Goal: Information Seeking & Learning: Understand process/instructions

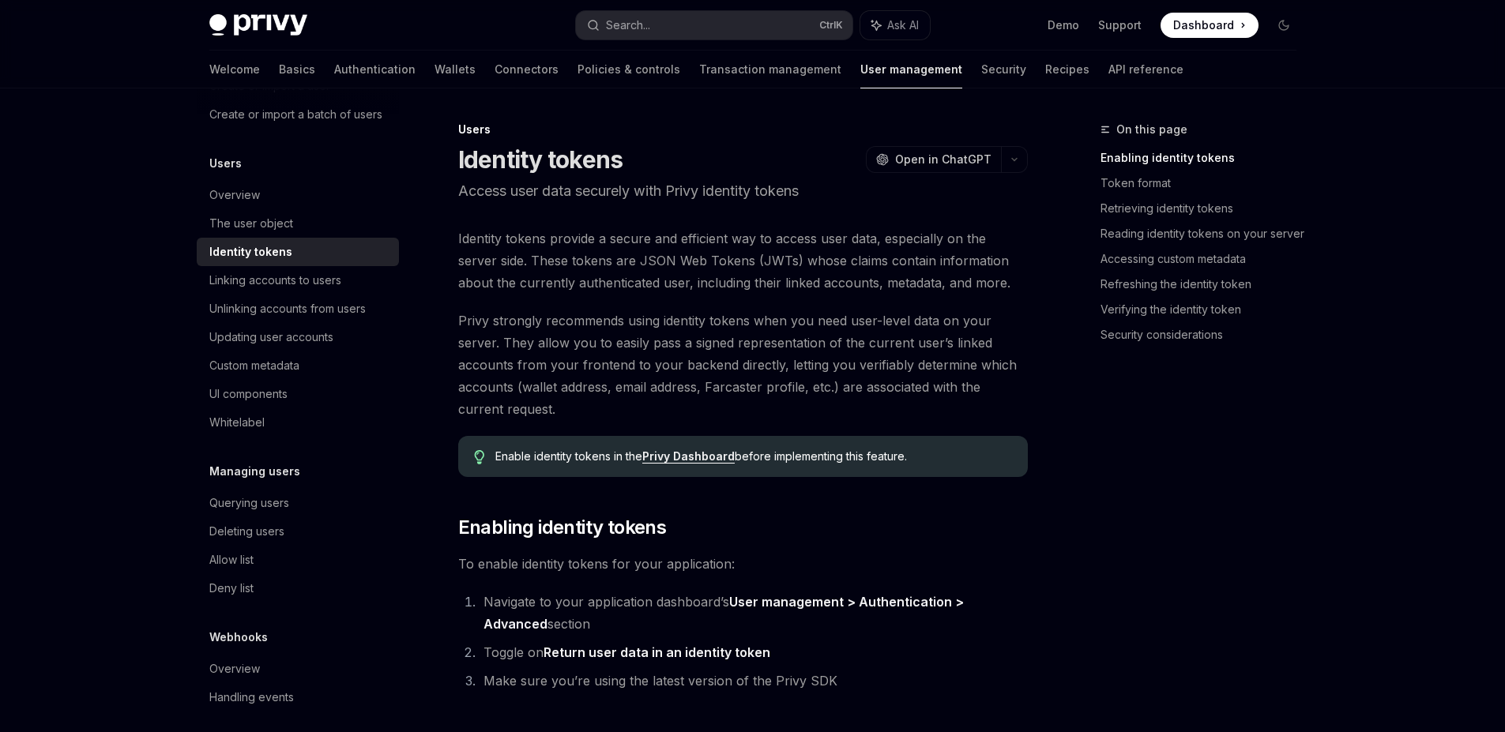
scroll to position [181, 0]
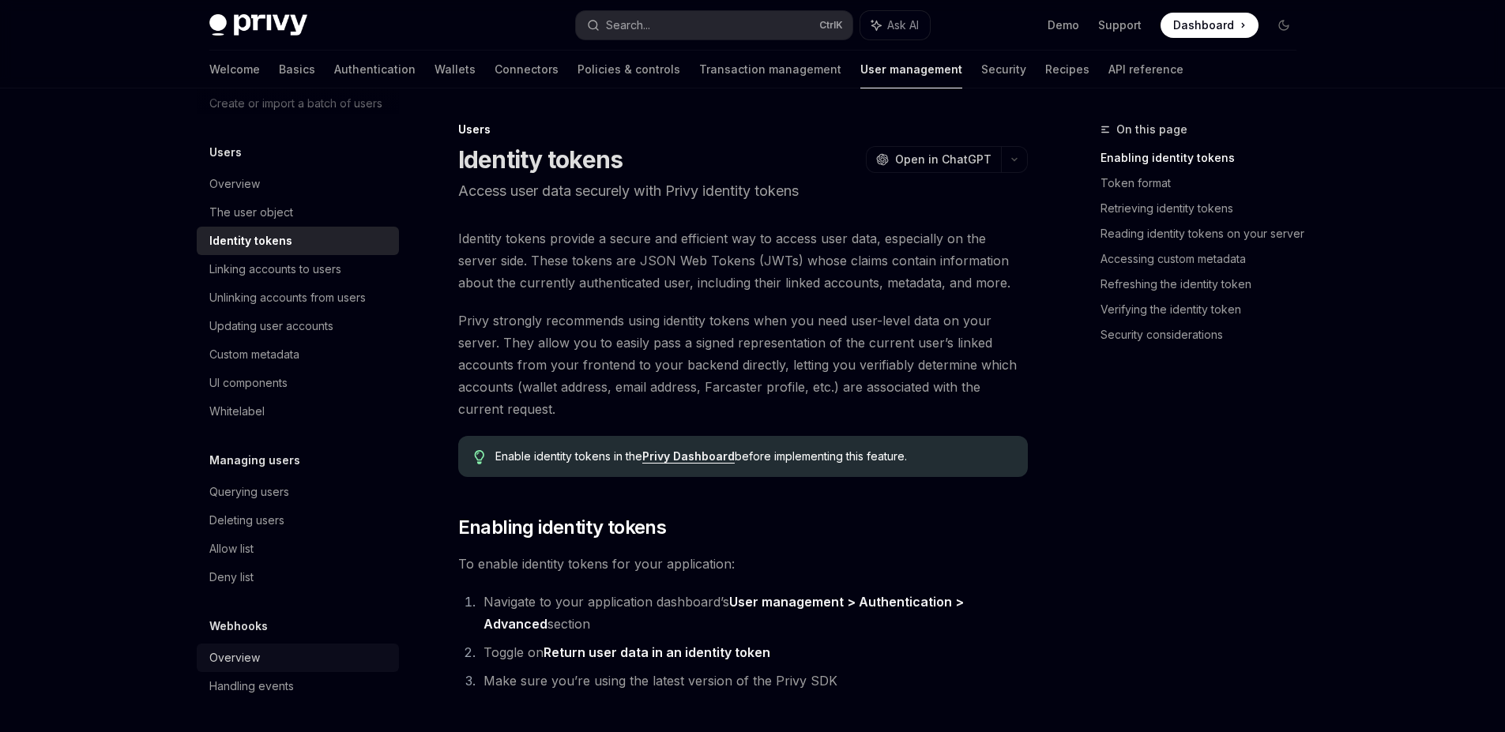
click at [243, 663] on div "Overview" at bounding box center [234, 657] width 51 height 19
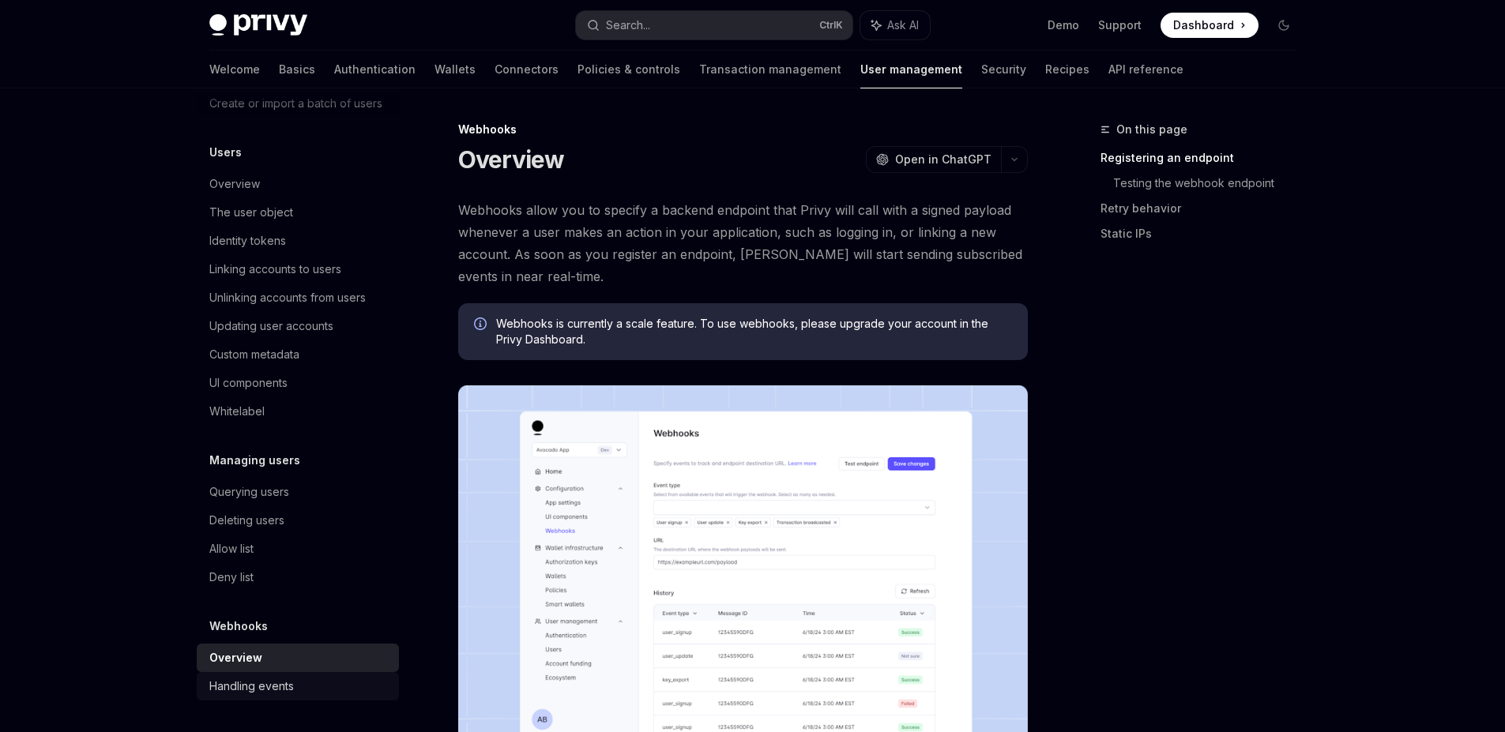
click at [299, 683] on div "Handling events" at bounding box center [299, 686] width 180 height 19
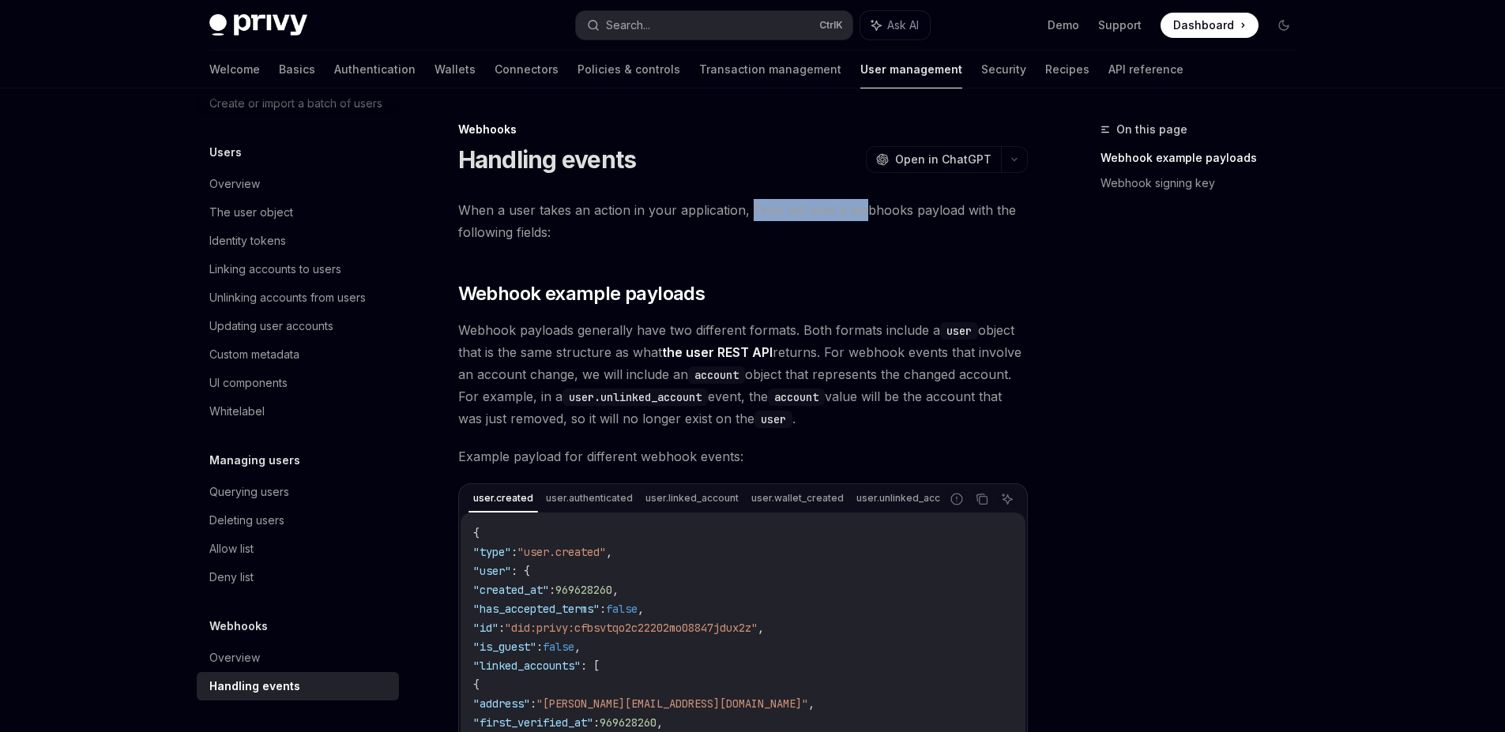
drag, startPoint x: 746, startPoint y: 209, endPoint x: 846, endPoint y: 225, distance: 101.5
click at [862, 220] on span "When a user takes an action in your application, Privy will emit a webhooks pay…" at bounding box center [742, 221] width 569 height 44
click at [712, 205] on span "When a user takes an action in your application, Privy will emit a webhooks pay…" at bounding box center [742, 221] width 569 height 44
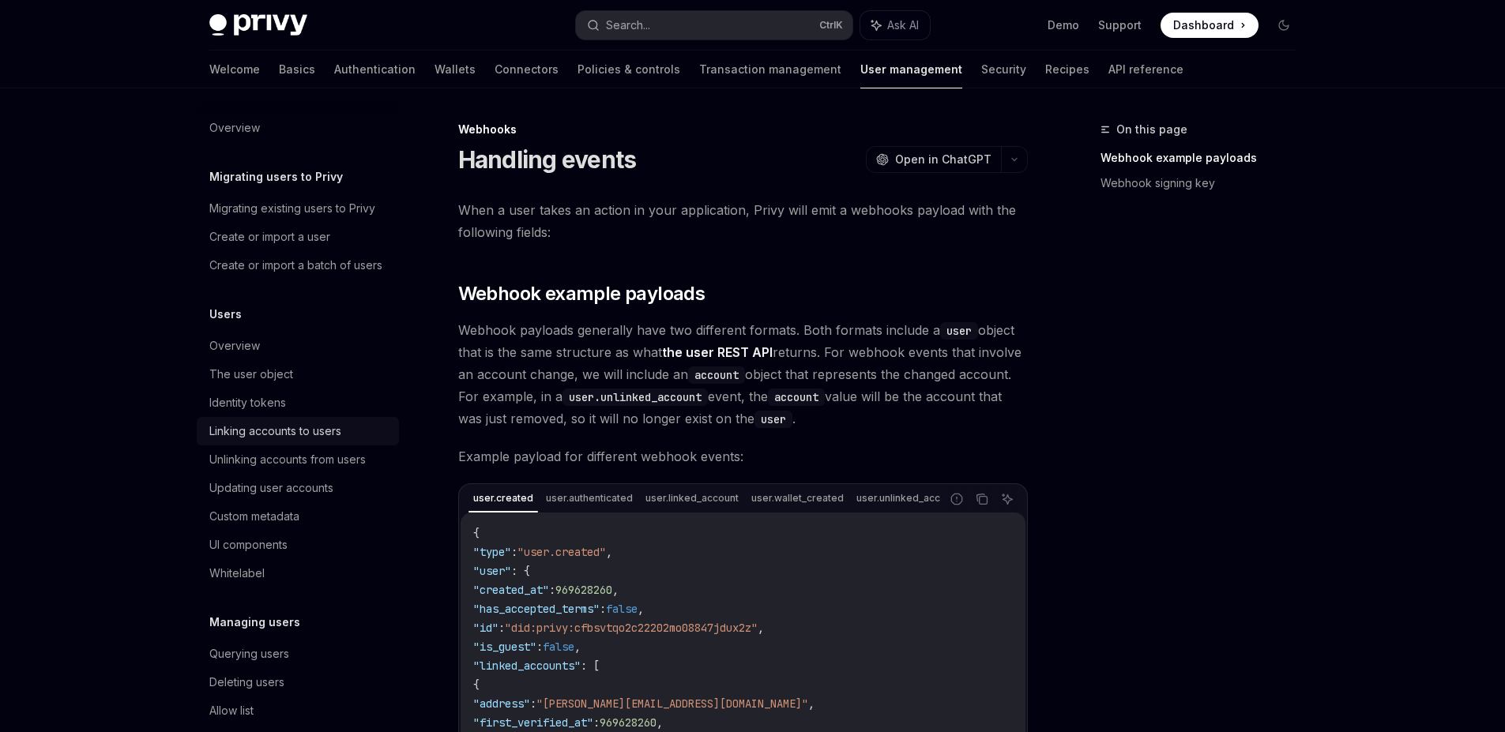
click at [306, 441] on div "Linking accounts to users" at bounding box center [275, 431] width 132 height 19
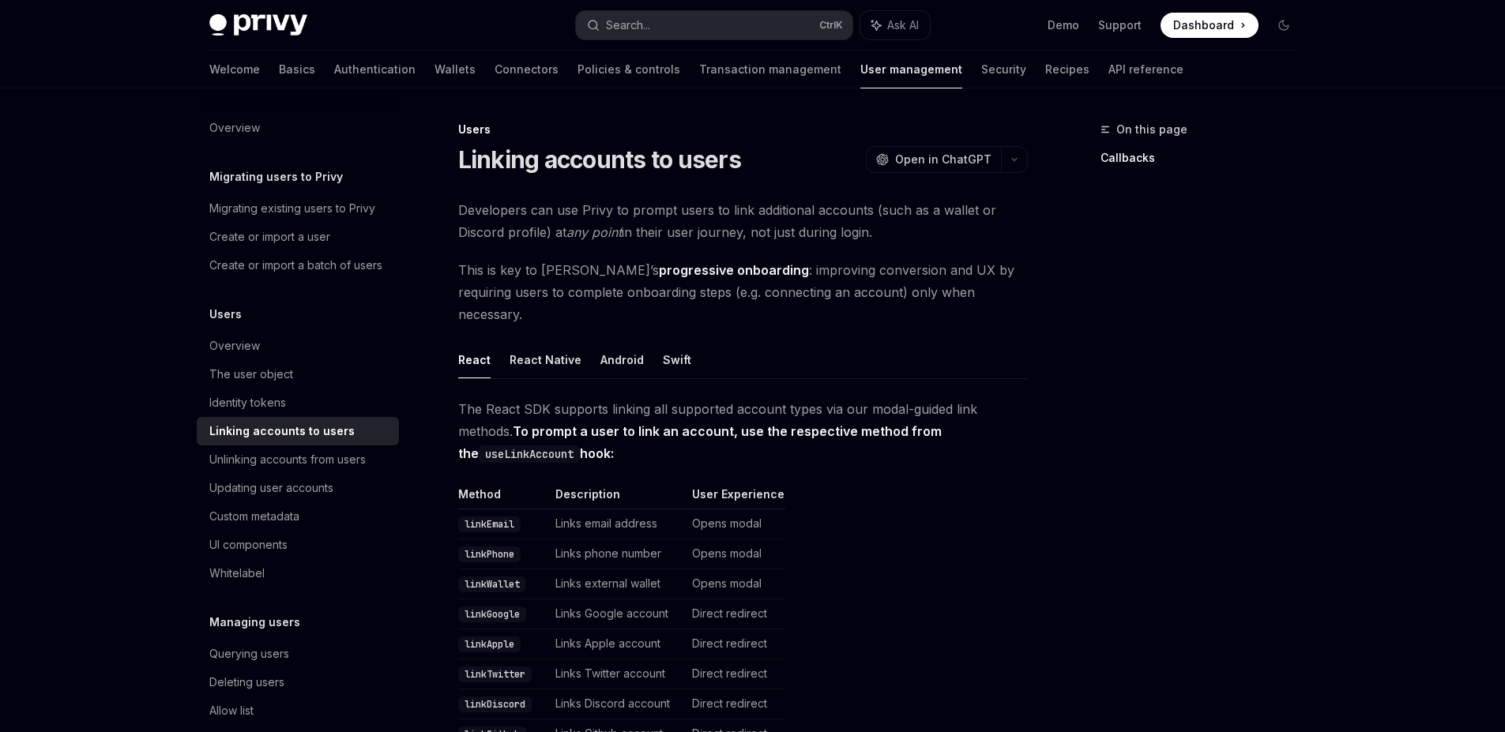
drag, startPoint x: 616, startPoint y: 211, endPoint x: 908, endPoint y: 237, distance: 293.4
click at [908, 237] on span "Developers can use Privy to prompt users to link additional accounts (such as a…" at bounding box center [742, 221] width 569 height 44
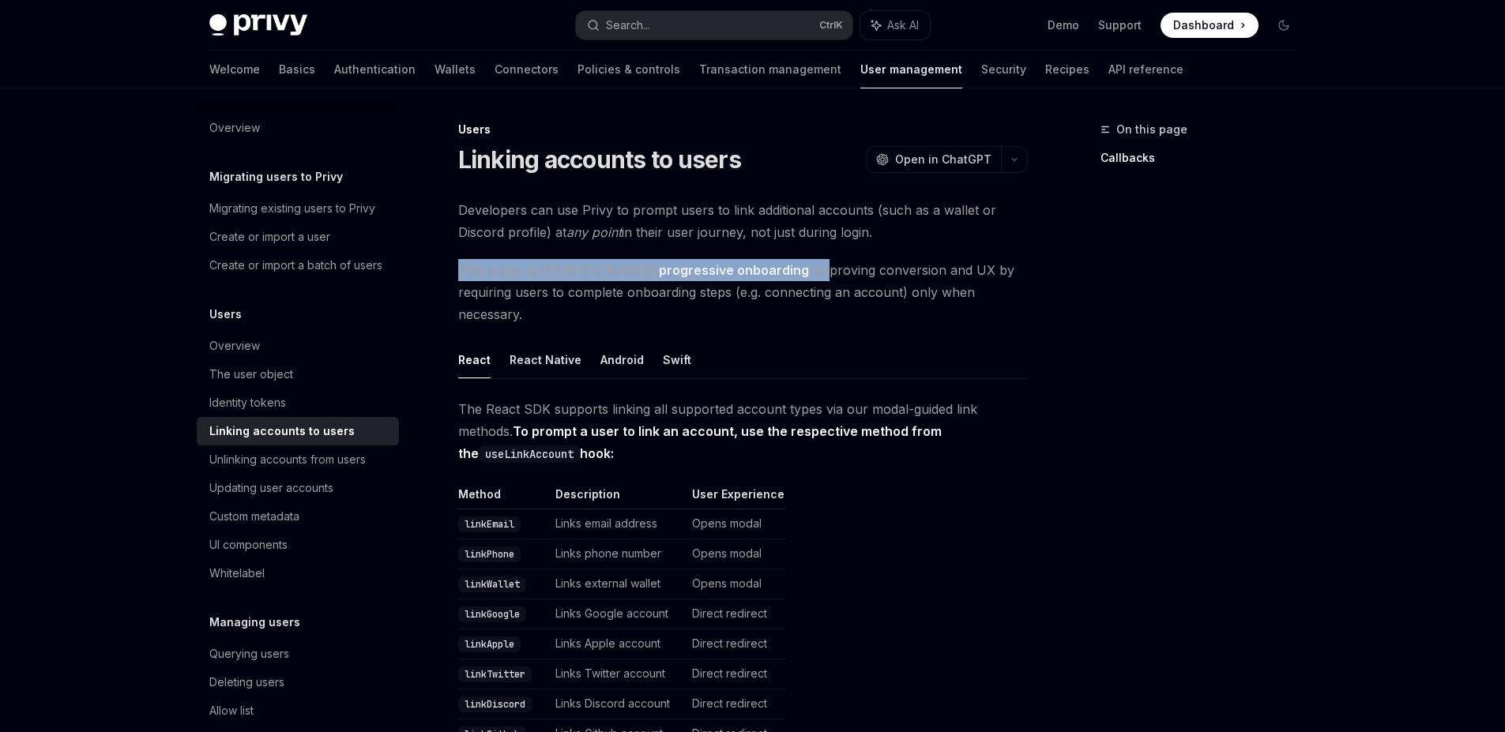
drag, startPoint x: 505, startPoint y: 253, endPoint x: 748, endPoint y: 259, distance: 242.5
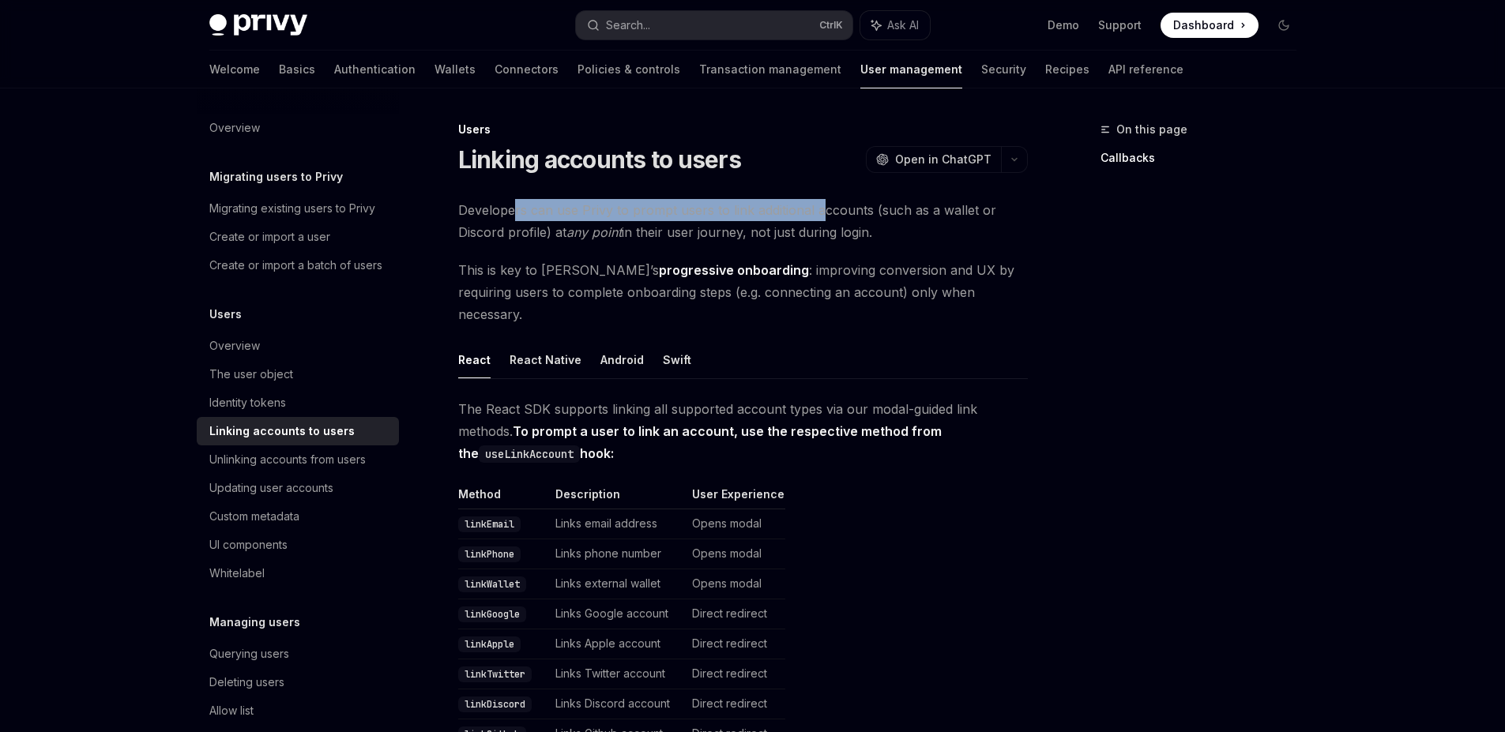
drag, startPoint x: 515, startPoint y: 213, endPoint x: 821, endPoint y: 211, distance: 305.6
click at [820, 212] on span "Developers can use Privy to prompt users to link additional accounts (such as a…" at bounding box center [742, 221] width 569 height 44
drag, startPoint x: 914, startPoint y: 227, endPoint x: 494, endPoint y: 216, distance: 420.3
click at [494, 216] on span "Developers can use Privy to prompt users to link additional accounts (such as a…" at bounding box center [742, 221] width 569 height 44
click at [526, 271] on span "This is key to Privy’s progressive onboarding : improving conversion and UX by …" at bounding box center [742, 292] width 569 height 66
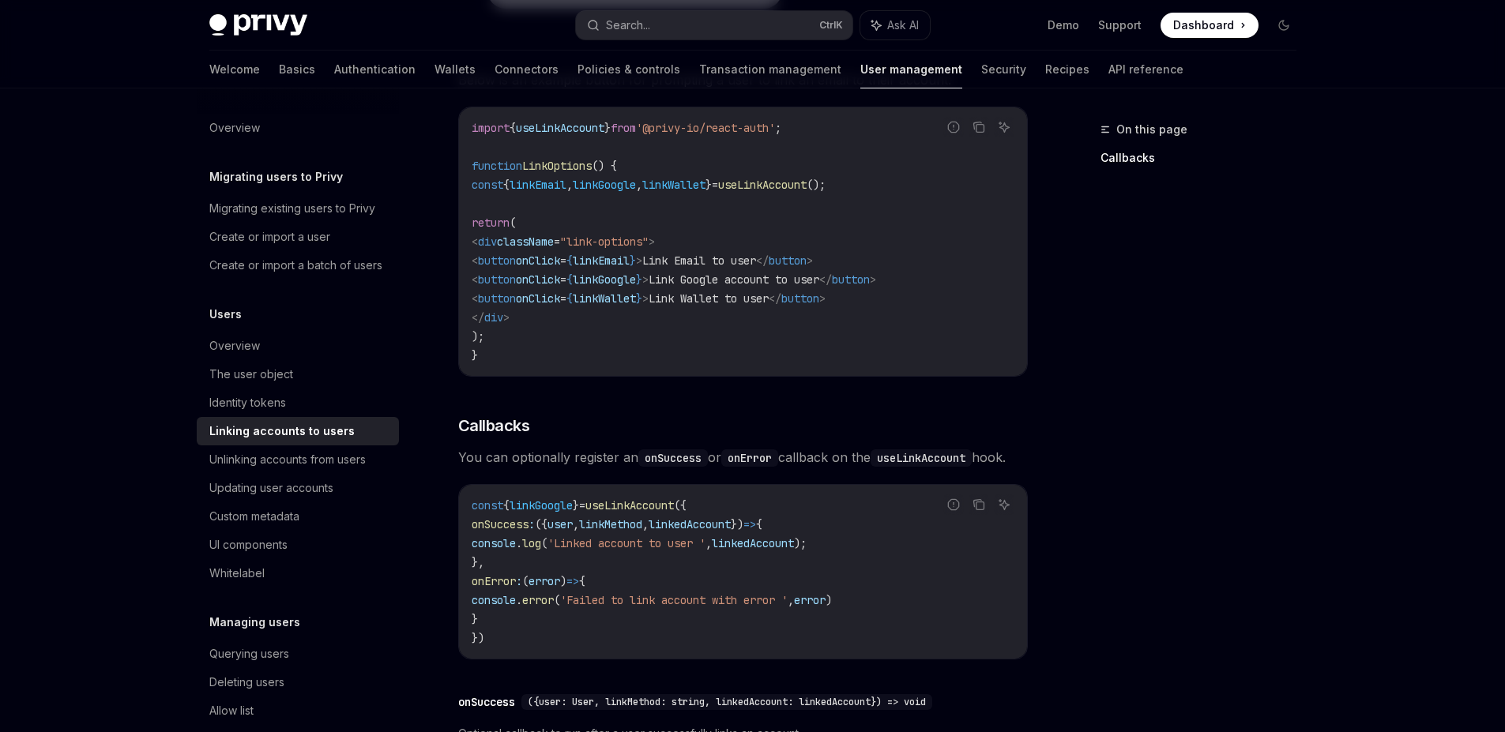
scroll to position [1422, 0]
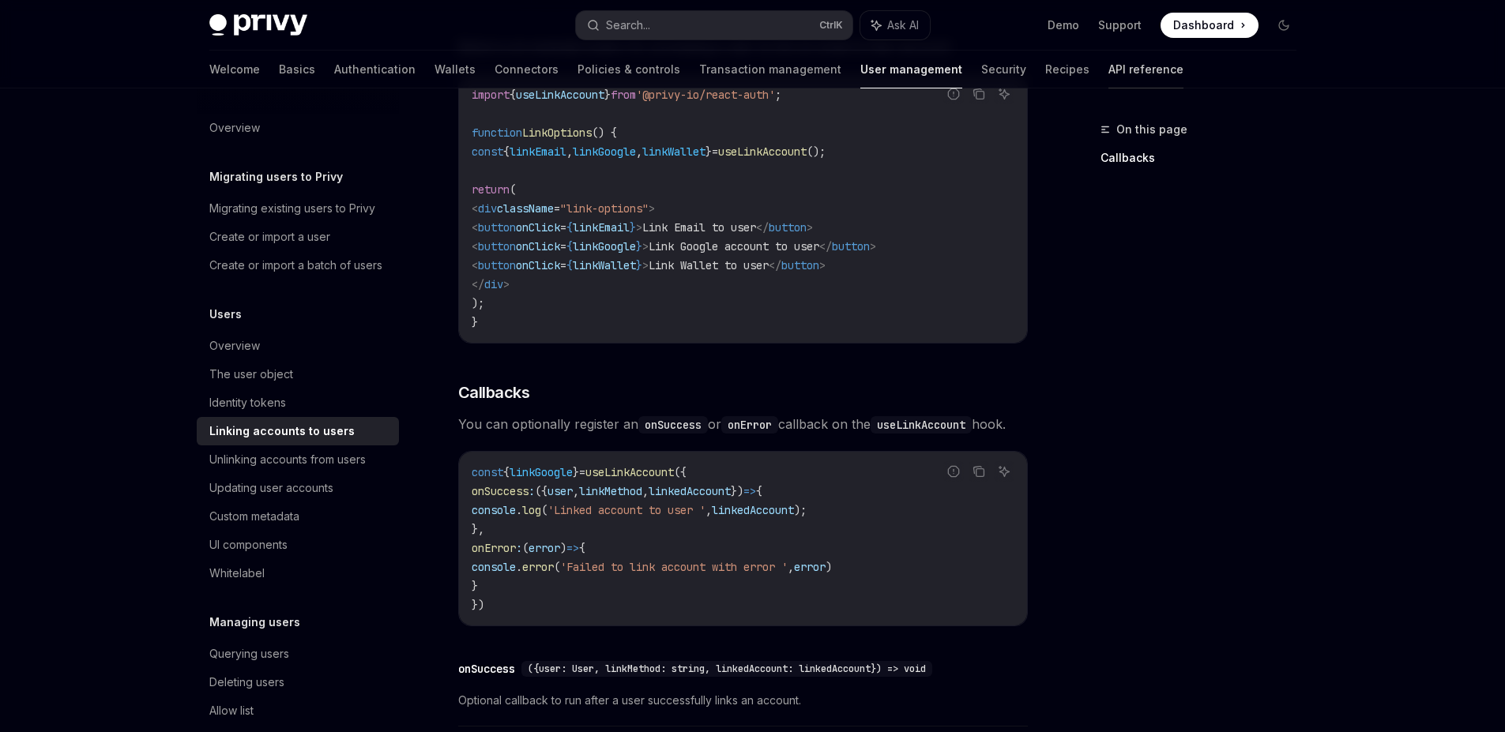
click at [1108, 73] on link "API reference" at bounding box center [1145, 70] width 75 height 38
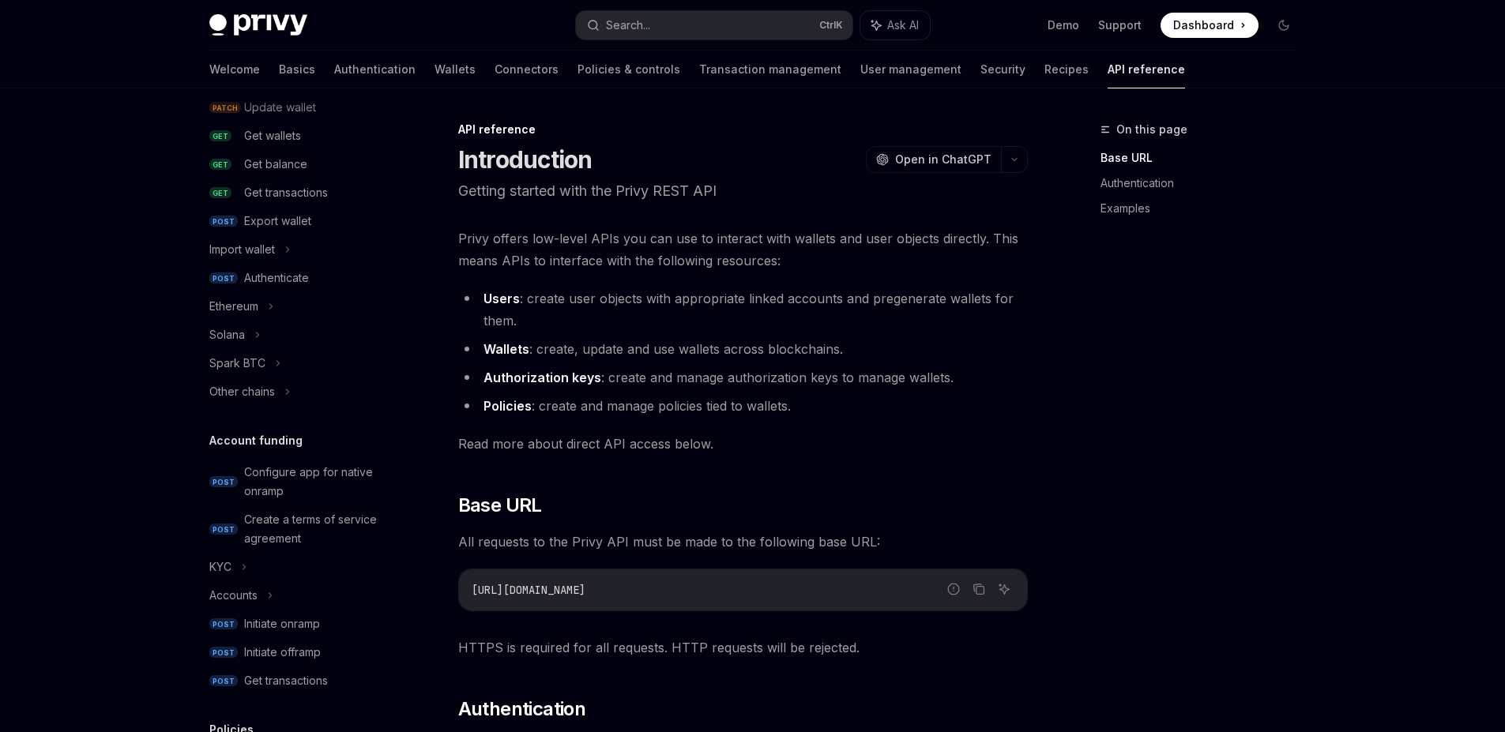
scroll to position [284, 0]
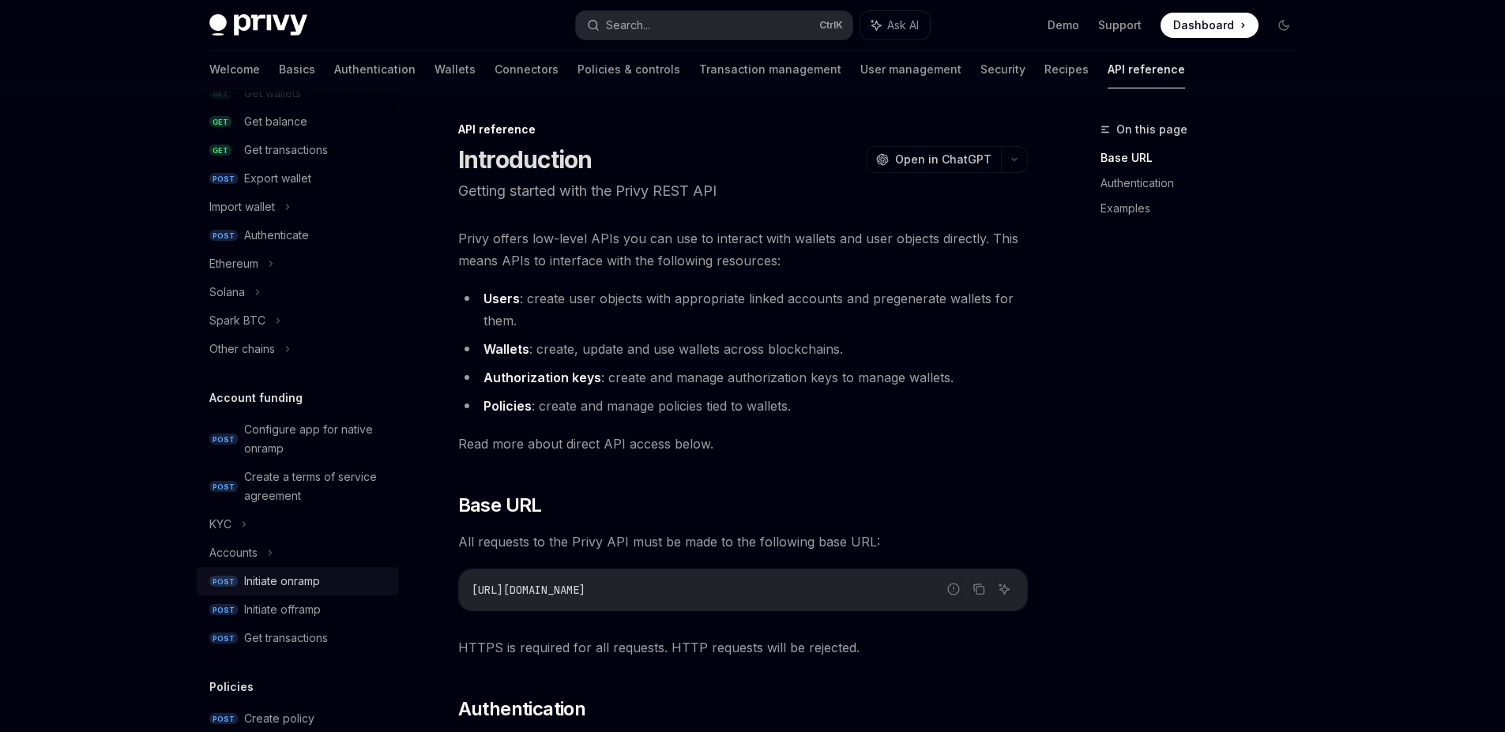
click at [311, 580] on div "Initiate onramp" at bounding box center [282, 581] width 76 height 19
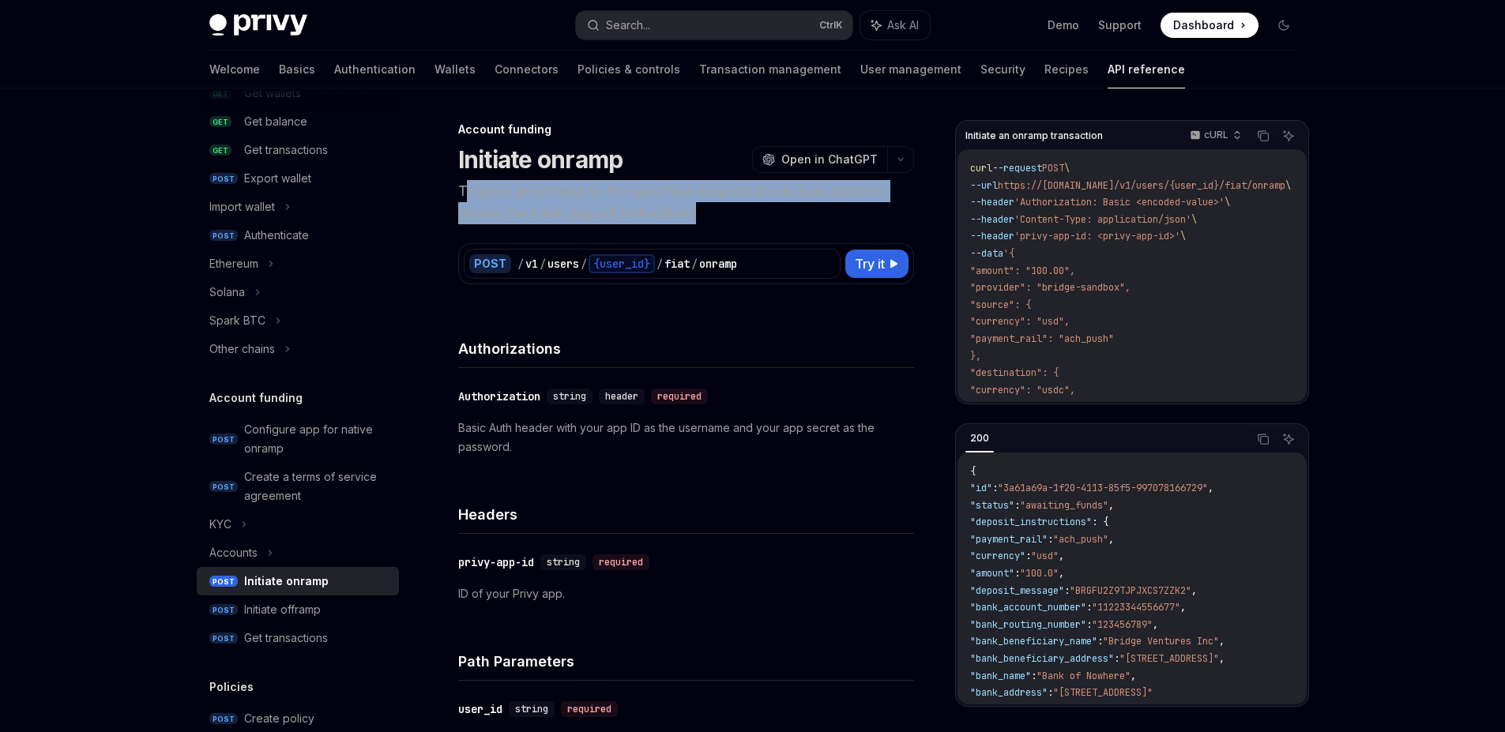
drag, startPoint x: 464, startPoint y: 189, endPoint x: 838, endPoint y: 208, distance: 374.9
click at [838, 208] on p "Triggers an onramp to the specified recipient blockchain address, returns the b…" at bounding box center [686, 202] width 456 height 44
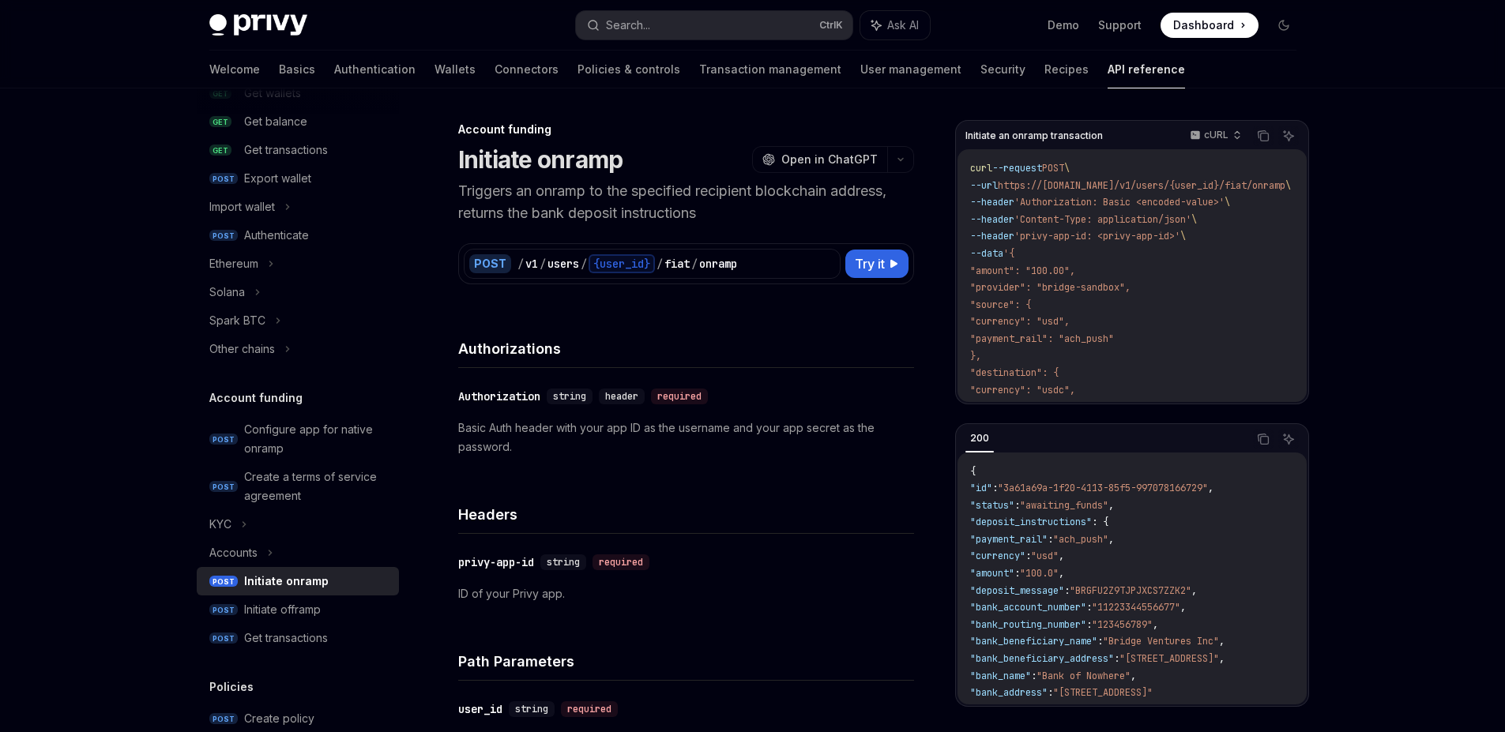
click at [734, 485] on div "Headers" at bounding box center [686, 504] width 456 height 58
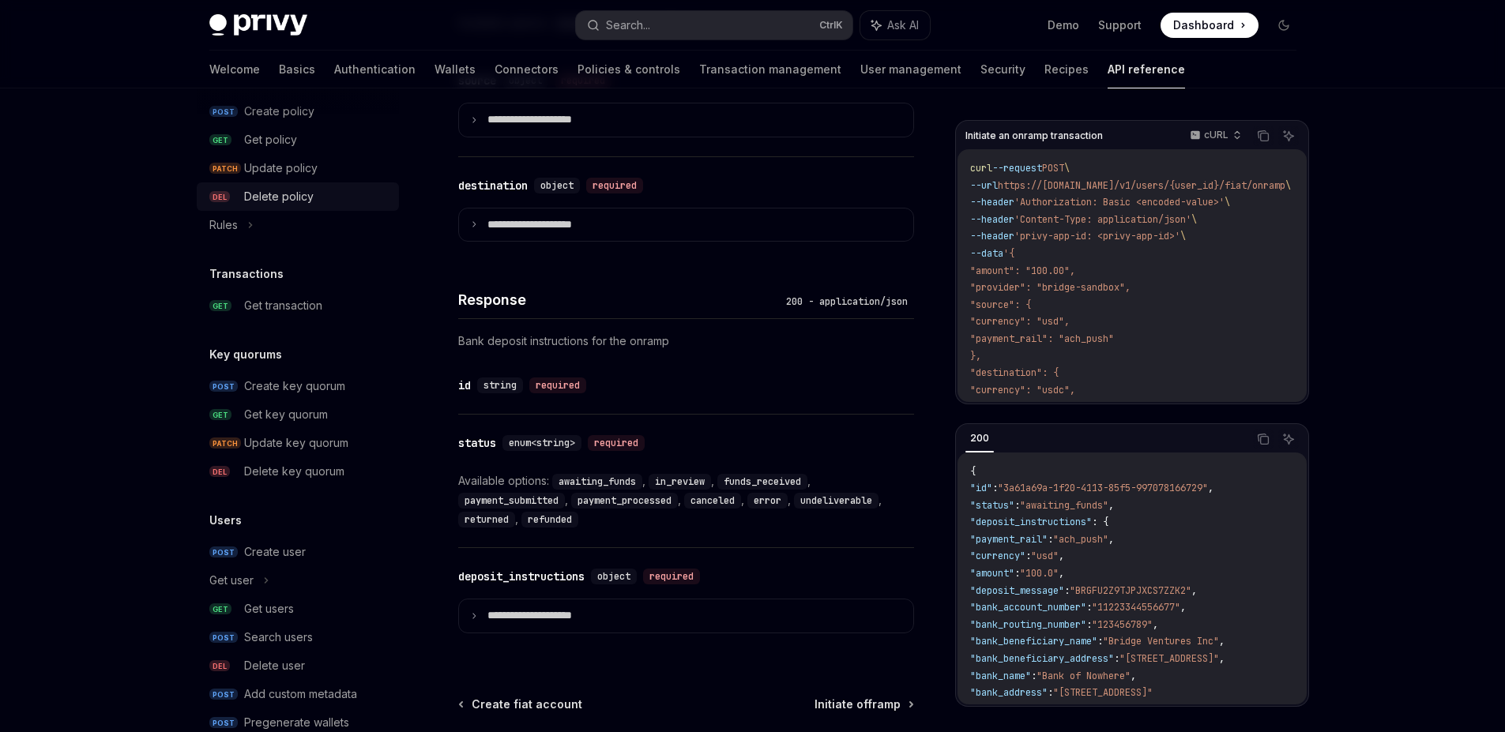
scroll to position [928, 0]
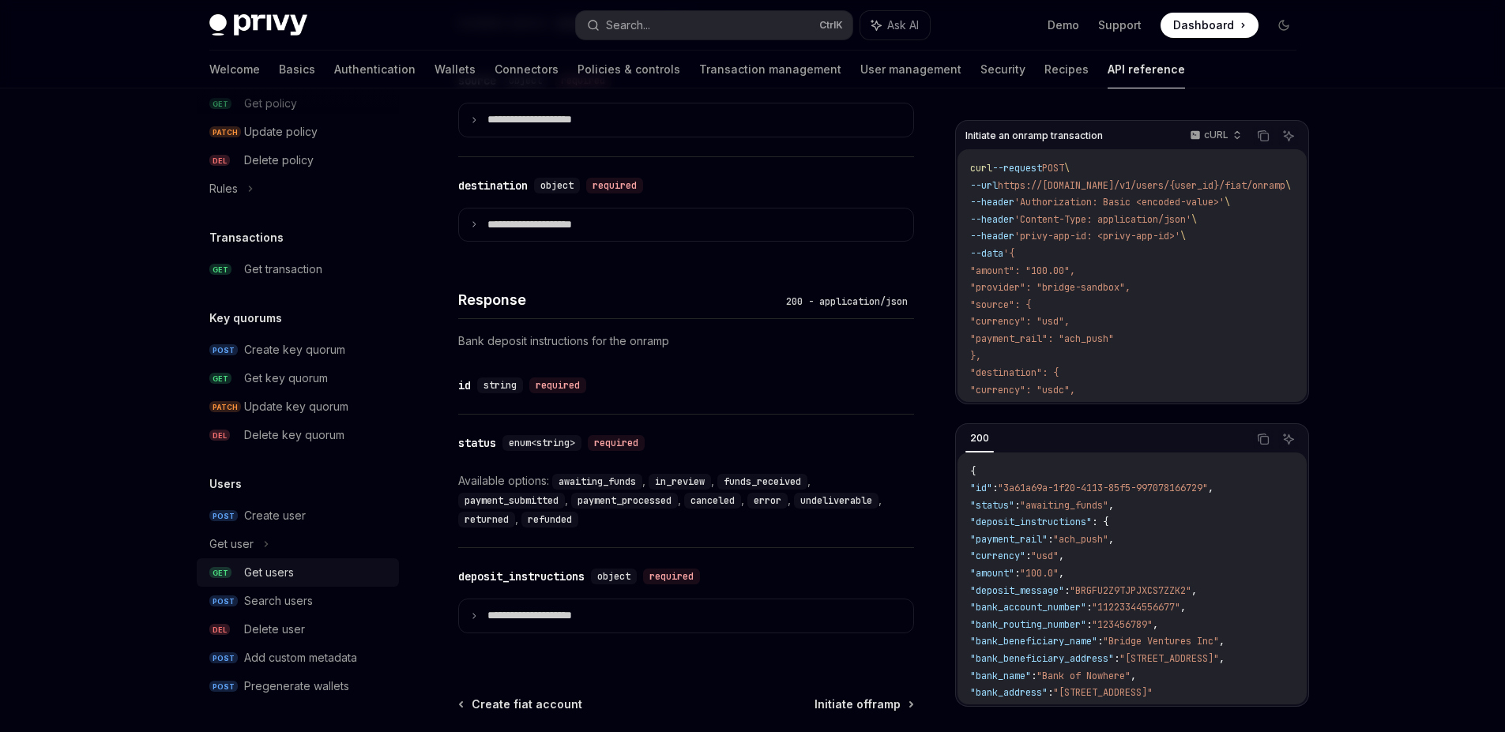
click at [284, 565] on div "Get users" at bounding box center [269, 572] width 50 height 19
type textarea "*"
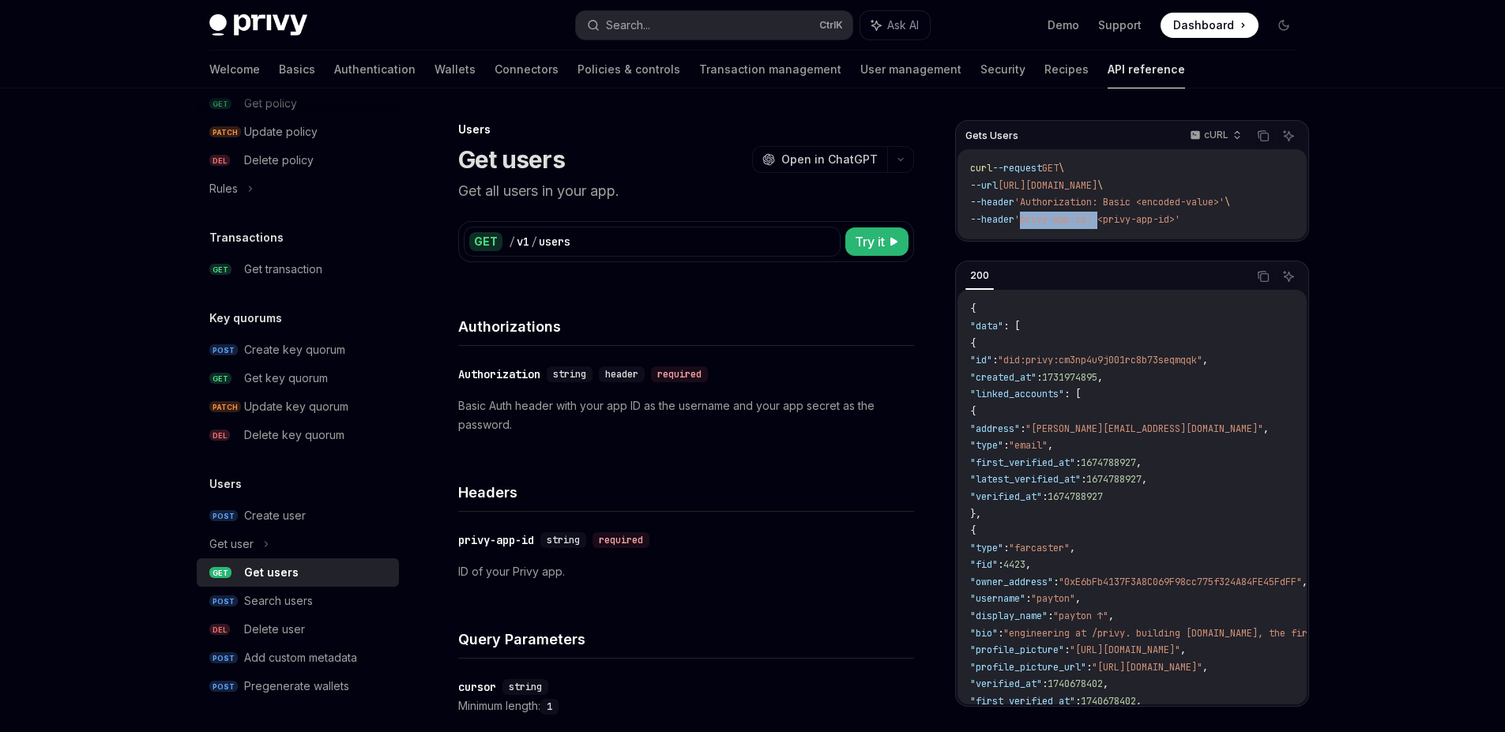
drag, startPoint x: 1034, startPoint y: 222, endPoint x: 1110, endPoint y: 220, distance: 76.6
click at [1110, 220] on span "'privy-app-id: <privy-app-id>'" at bounding box center [1097, 219] width 166 height 13
drag, startPoint x: 1126, startPoint y: 216, endPoint x: 1188, endPoint y: 223, distance: 62.0
click at [1180, 223] on span "'privy-app-id: <privy-app-id>'" at bounding box center [1097, 219] width 166 height 13
click at [1143, 237] on div "curl --request GET \ --url https://api.privy.io/v1/users \ --header 'Authorizat…" at bounding box center [1131, 194] width 349 height 90
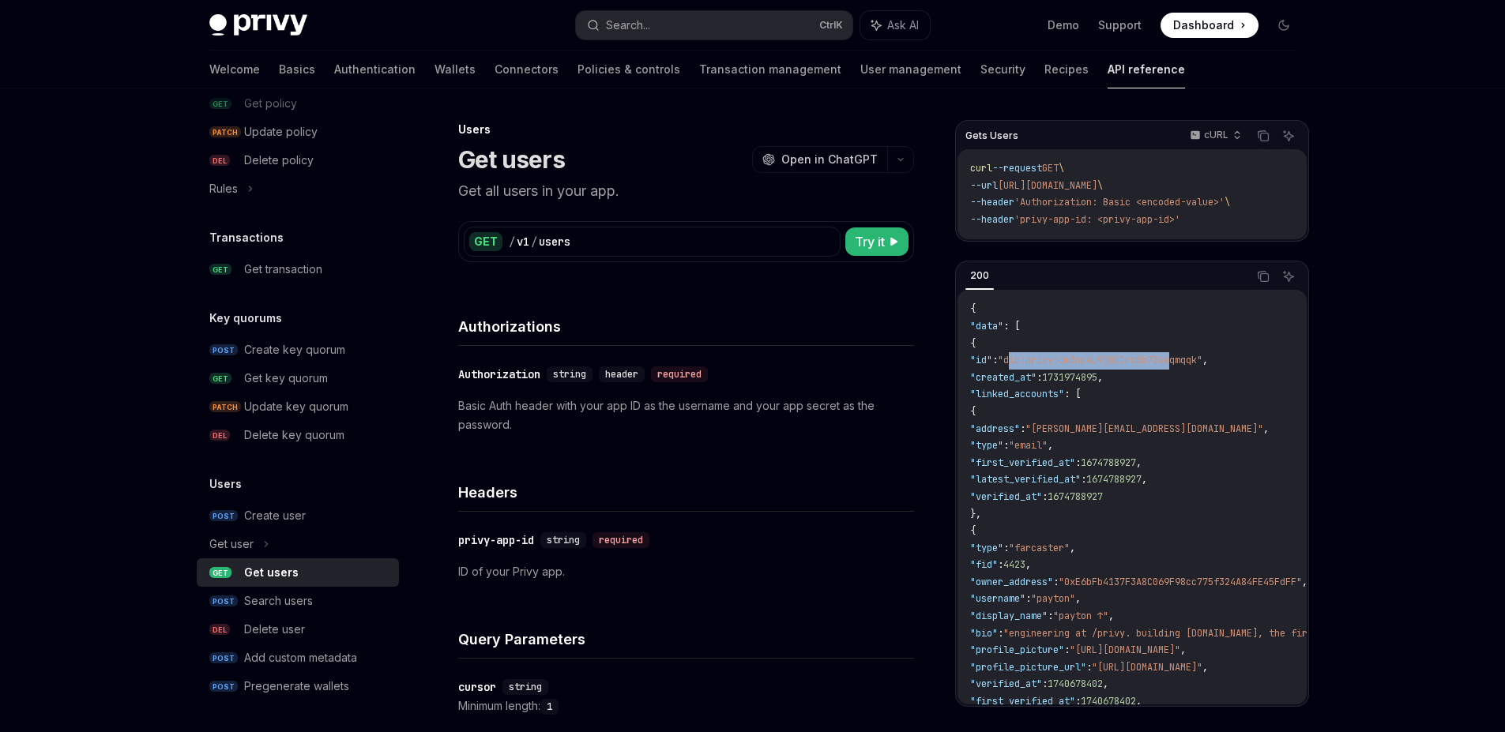
drag, startPoint x: 1046, startPoint y: 363, endPoint x: 1215, endPoint y: 363, distance: 168.2
click at [1202, 363] on span ""did:privy:cm3np4u9j001rc8b73seqmqqk"" at bounding box center [1099, 360] width 205 height 13
drag, startPoint x: 1045, startPoint y: 379, endPoint x: 1095, endPoint y: 375, distance: 50.7
click at [1095, 375] on span ""created_at" : 1731974895 ," at bounding box center [1036, 377] width 133 height 13
drag, startPoint x: 1058, startPoint y: 389, endPoint x: 1079, endPoint y: 419, distance: 36.4
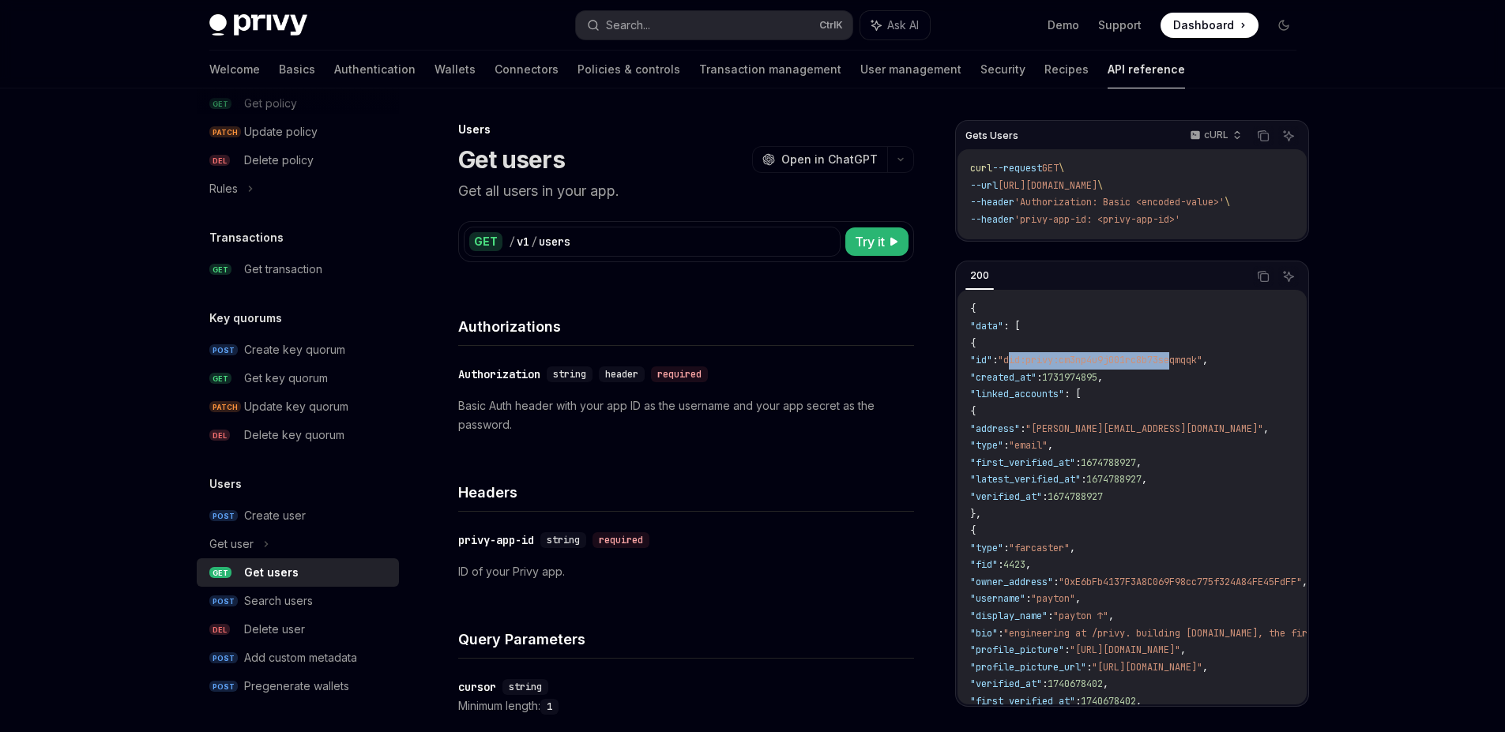
click at [1064, 391] on span ""linked_accounts"" at bounding box center [1017, 394] width 94 height 13
drag, startPoint x: 1034, startPoint y: 508, endPoint x: 1016, endPoint y: 413, distance: 96.4
click at [1016, 413] on code "{ "data" : [ { "id" : "did:privy:cm3np4u9j001rc8b73seqmqqk" , "created_at" : 17…" at bounding box center [1360, 744] width 781 height 887
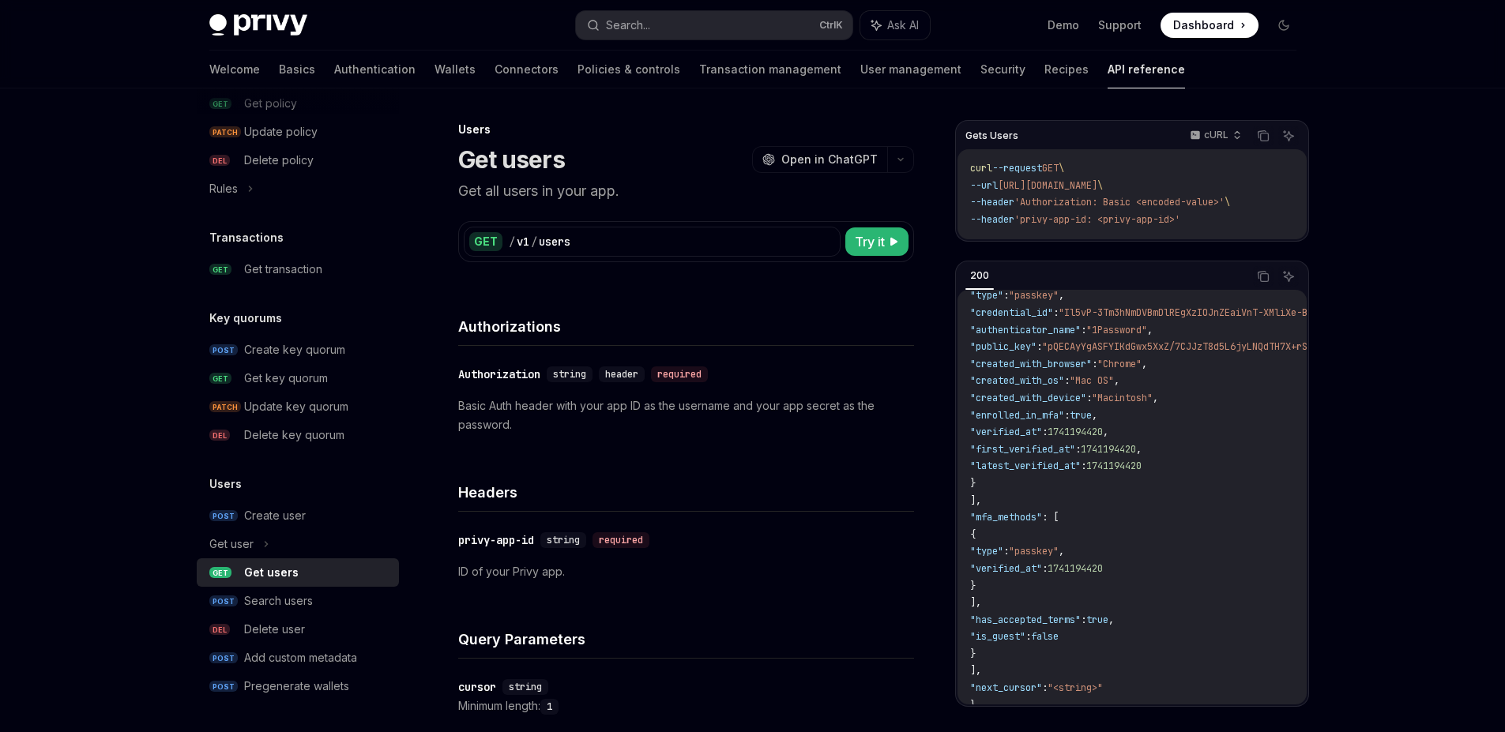
scroll to position [490, 0]
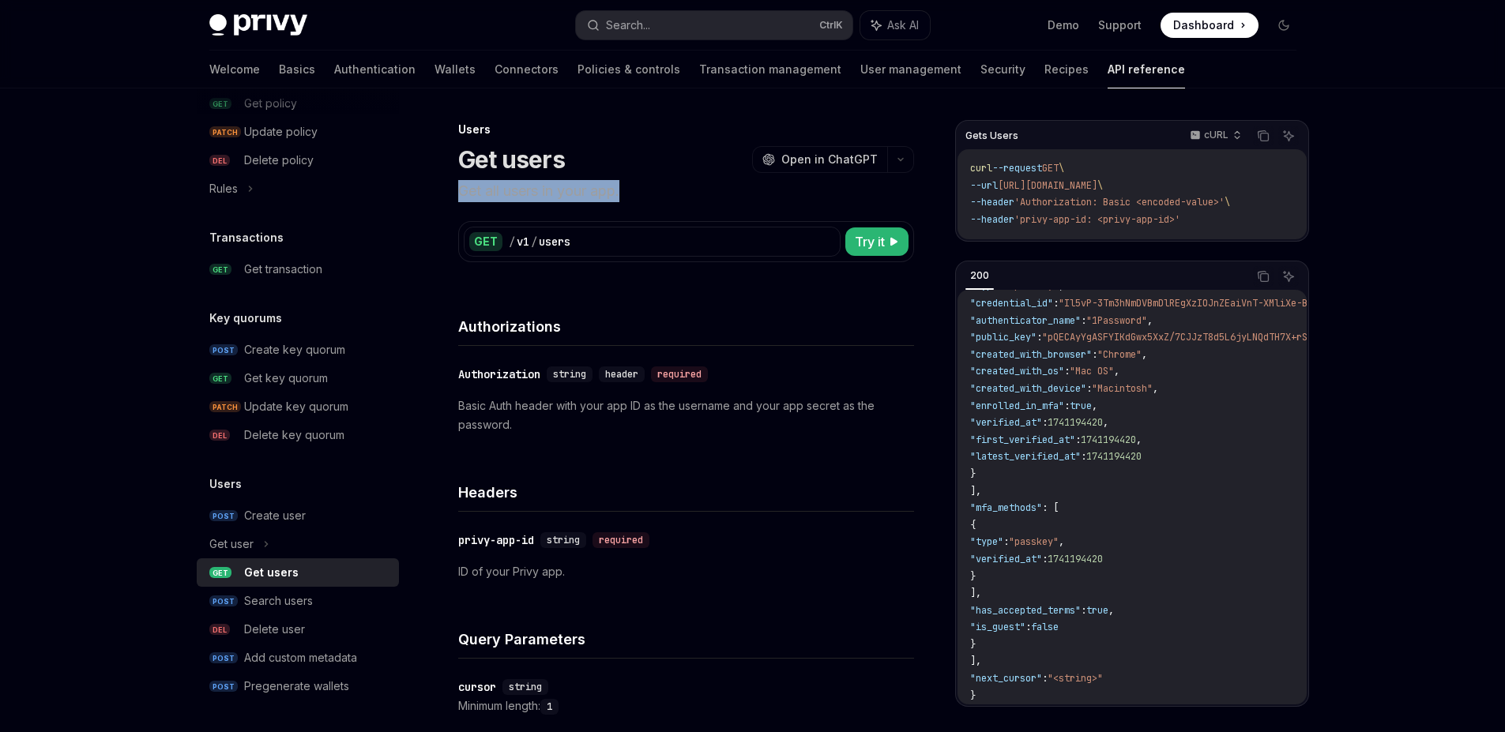
drag, startPoint x: 624, startPoint y: 197, endPoint x: 510, endPoint y: 175, distance: 115.9
click at [510, 175] on header "Users Get users OpenAI Open in ChatGPT Get all users in your app. OpenAI Open i…" at bounding box center [686, 162] width 456 height 81
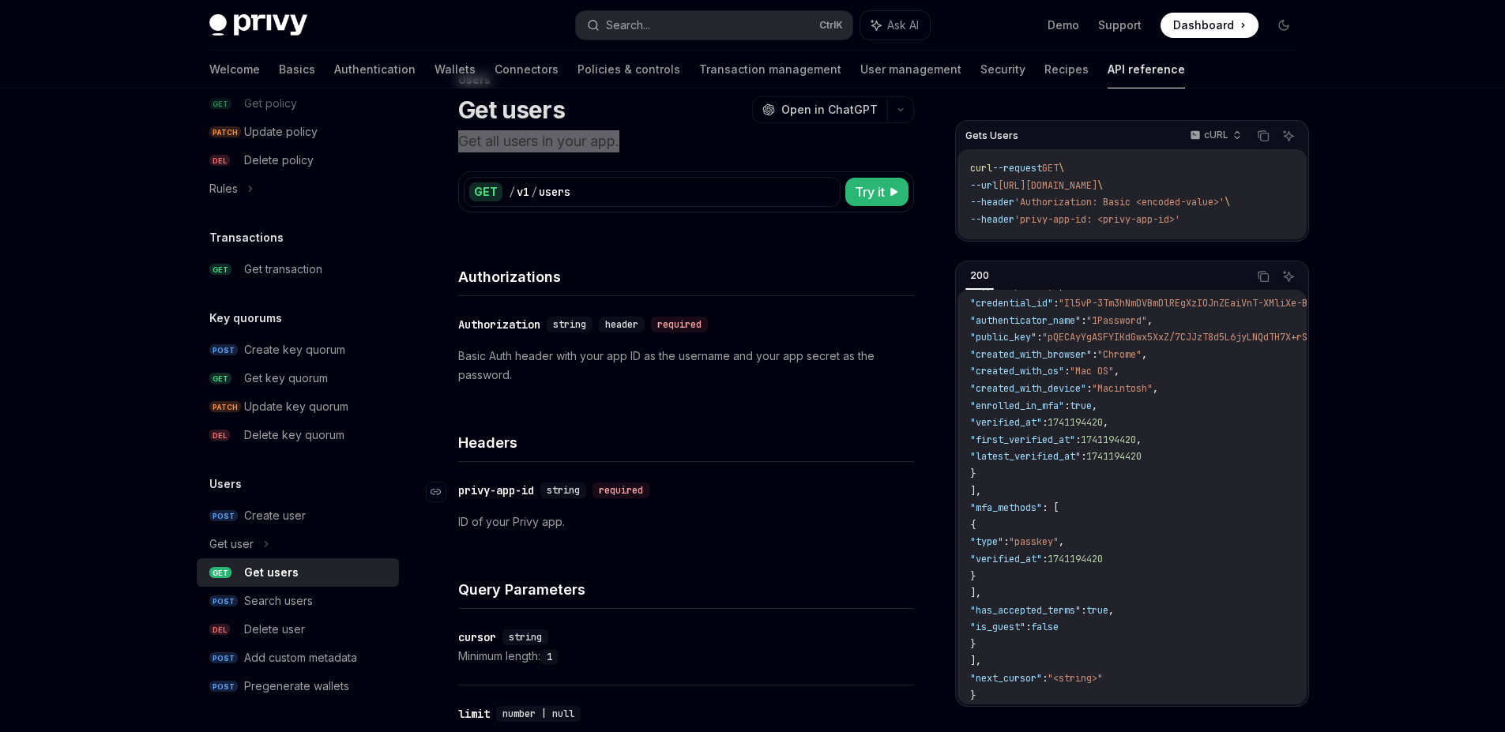
scroll to position [95, 0]
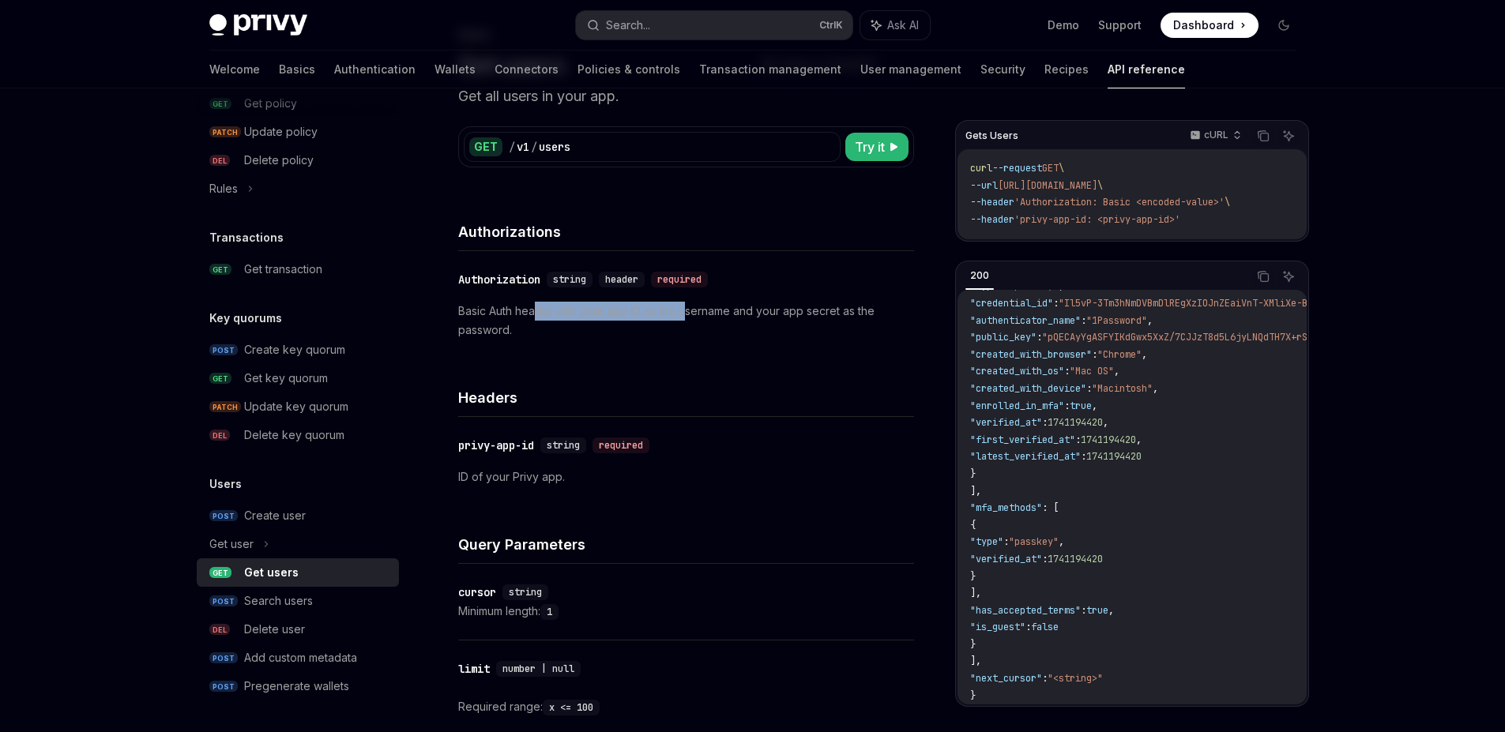
drag, startPoint x: 559, startPoint y: 310, endPoint x: 689, endPoint y: 310, distance: 129.5
click at [689, 310] on p "Basic Auth header with your app ID as the username and your app secret as the p…" at bounding box center [686, 321] width 456 height 38
drag, startPoint x: 635, startPoint y: 325, endPoint x: 438, endPoint y: 314, distance: 197.0
click at [438, 314] on div "Users Get users OpenAI Open in ChatGPT Get all users in your app. OpenAI Open i…" at bounding box center [538, 626] width 758 height 1203
click at [642, 366] on div "Headers" at bounding box center [686, 388] width 456 height 58
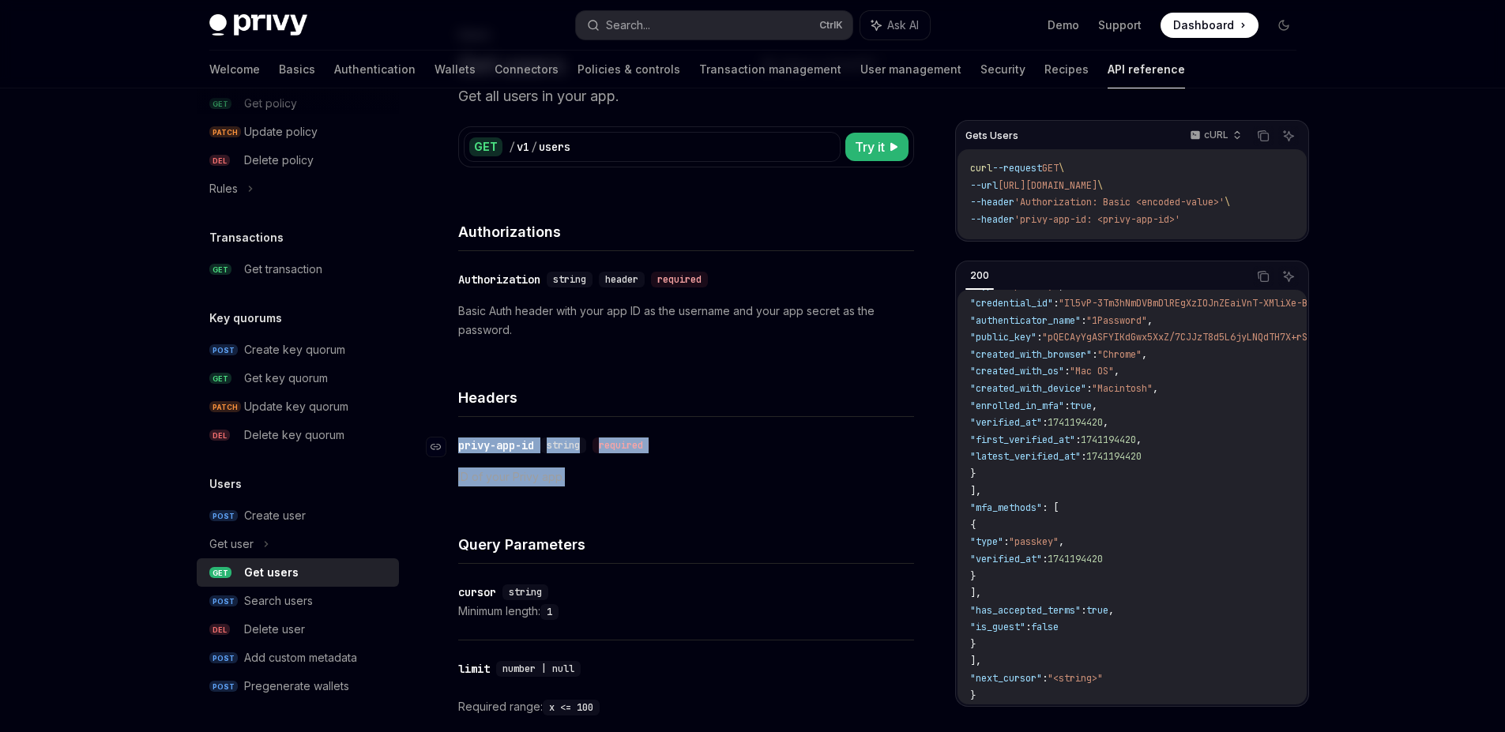
drag, startPoint x: 573, startPoint y: 480, endPoint x: 453, endPoint y: 450, distance: 123.7
click at [458, 450] on div "​ privy-app-id string required ID of your Privy app." at bounding box center [686, 461] width 456 height 88
click at [753, 499] on div "​ privy-app-id string required ID of your Privy app." at bounding box center [686, 461] width 456 height 88
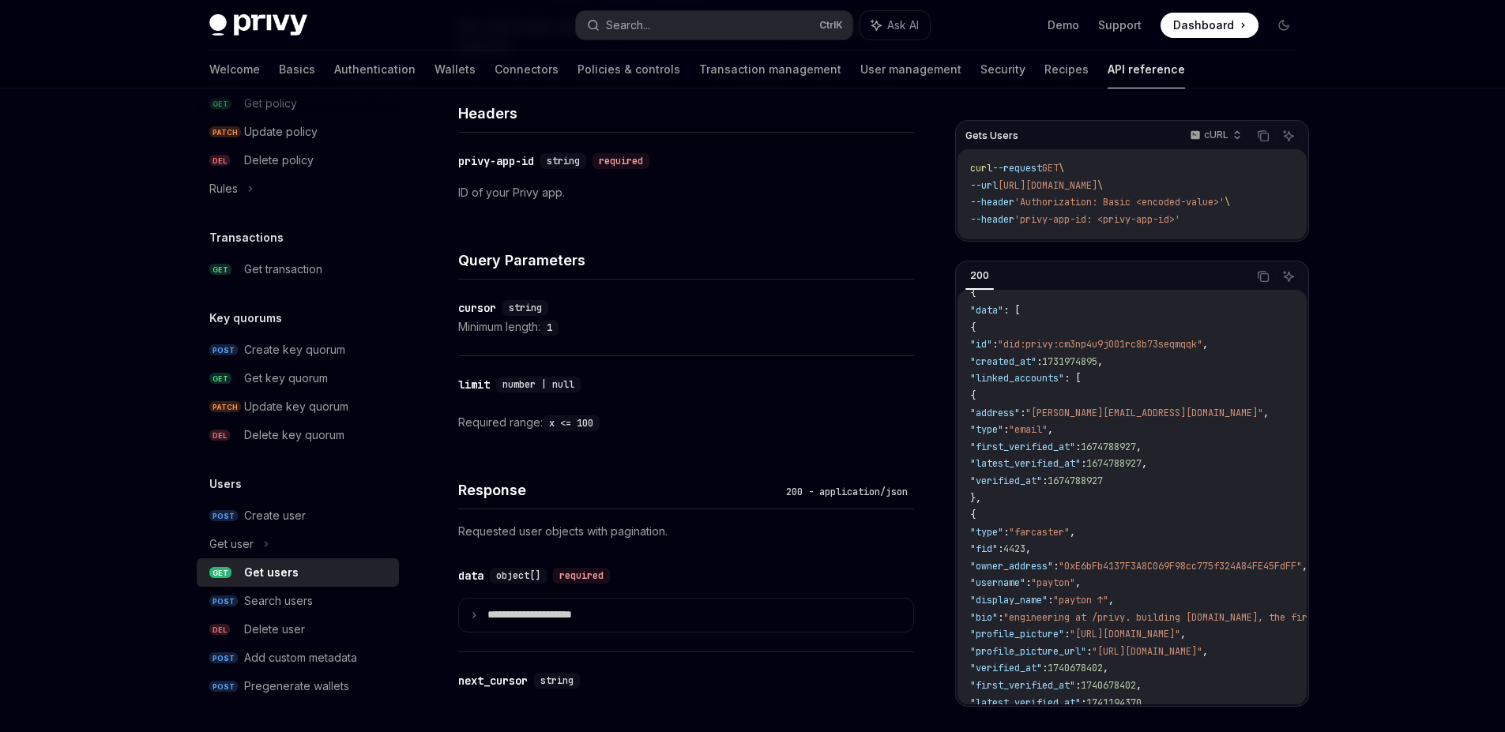
scroll to position [0, 0]
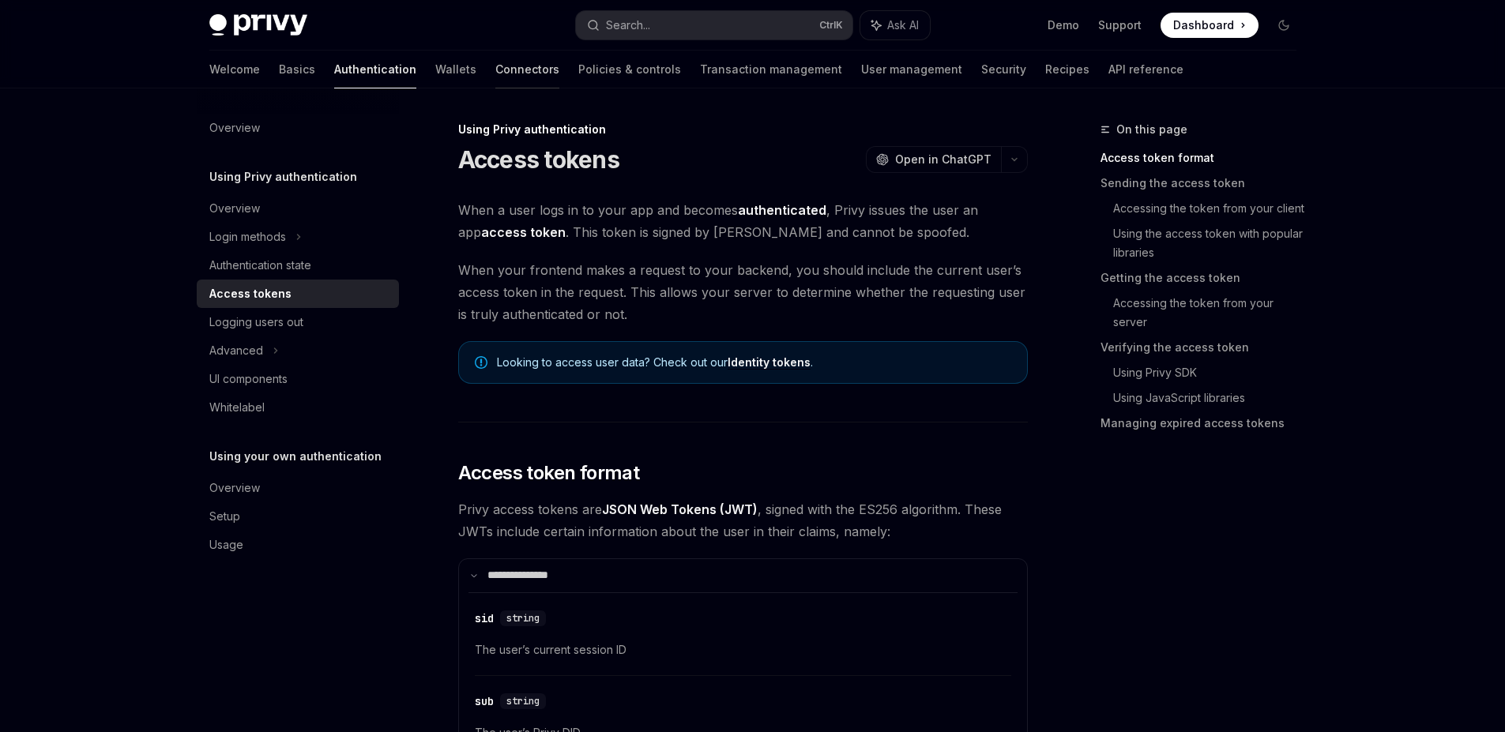
scroll to position [569, 0]
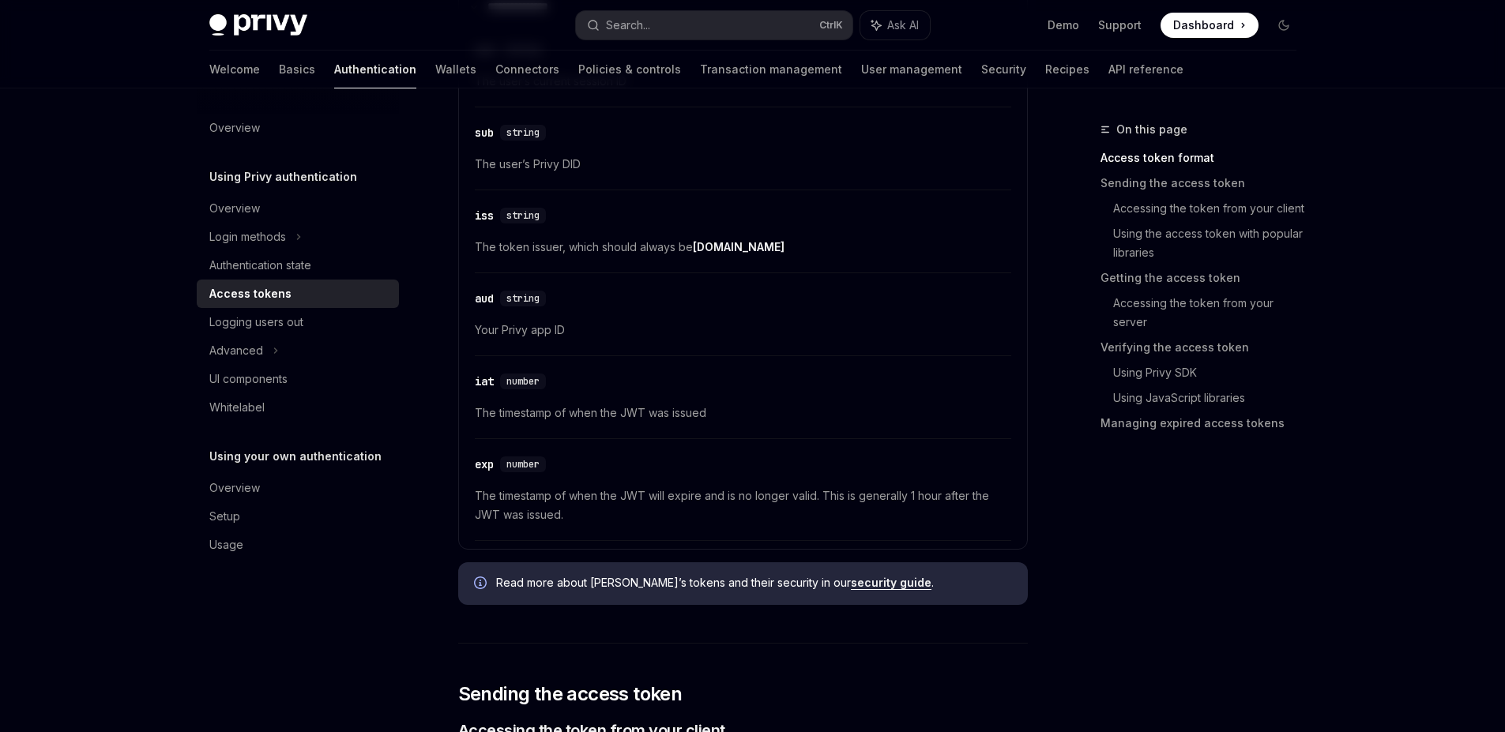
click at [473, 17] on div "Privy Docs home page" at bounding box center [386, 25] width 354 height 22
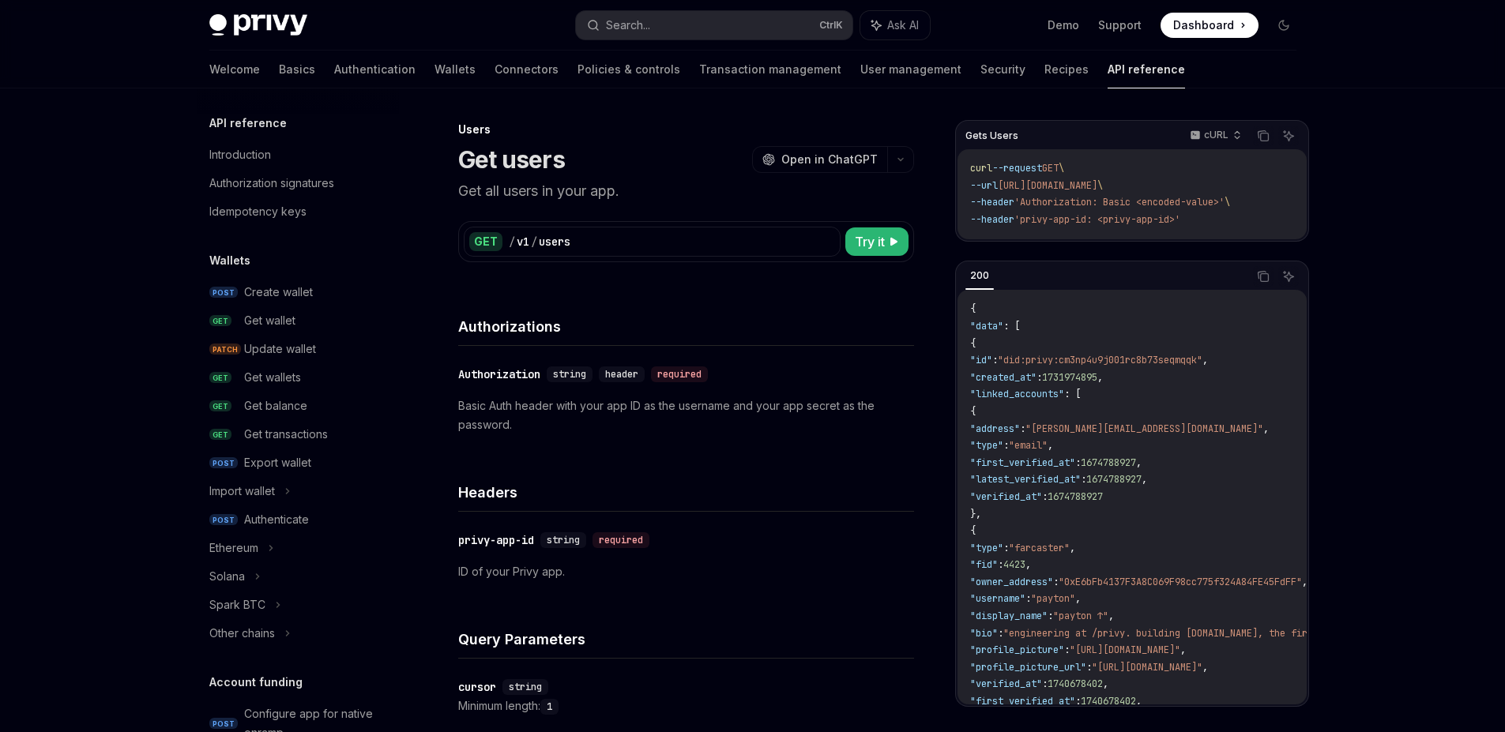
scroll to position [928, 0]
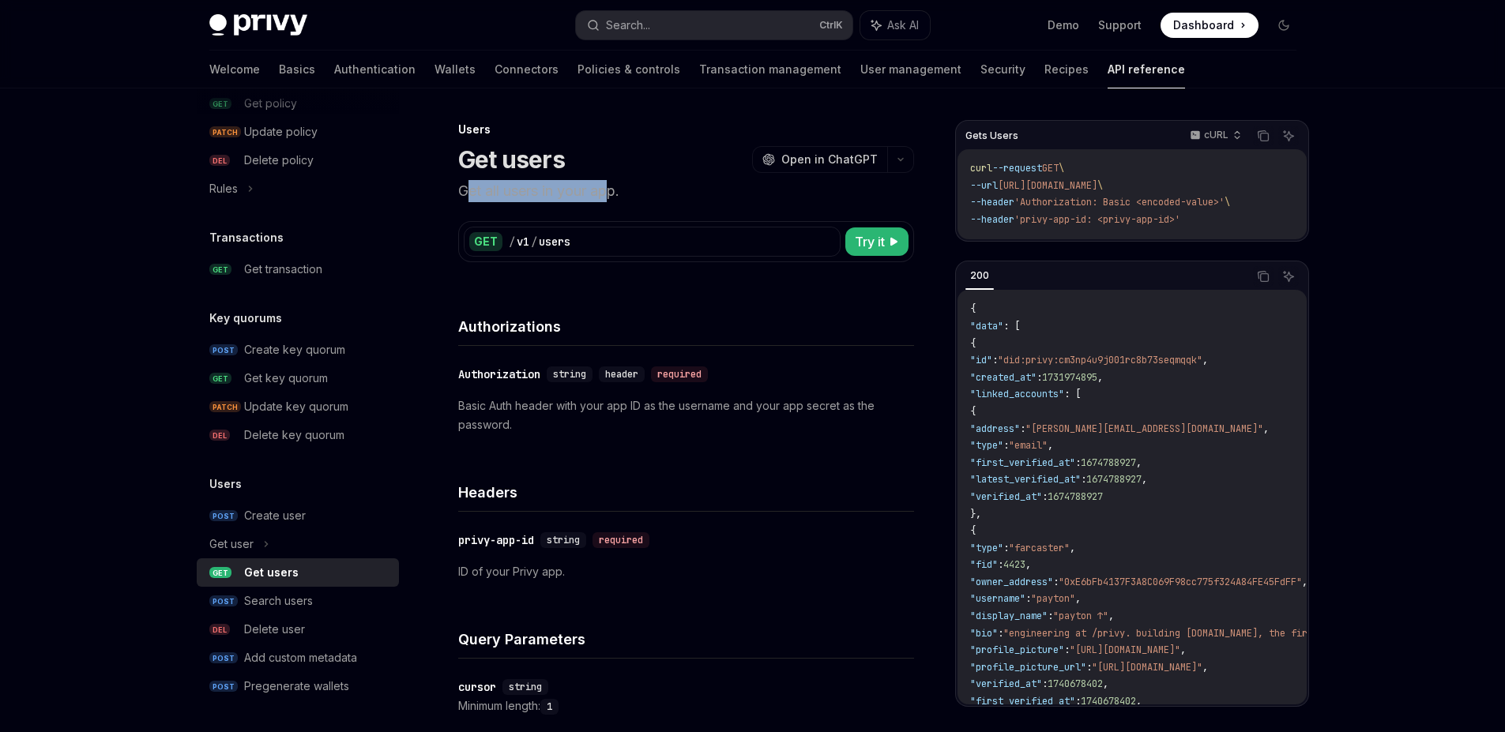
drag, startPoint x: 464, startPoint y: 188, endPoint x: 621, endPoint y: 187, distance: 157.2
click at [614, 190] on p "Get all users in your app." at bounding box center [686, 191] width 456 height 22
click at [639, 190] on p "Get all users in your app." at bounding box center [686, 191] width 456 height 22
drag, startPoint x: 635, startPoint y: 192, endPoint x: 559, endPoint y: 182, distance: 76.4
click at [437, 192] on div "Users Get users OpenAI Open in ChatGPT Get all users in your app. OpenAI Open i…" at bounding box center [538, 721] width 758 height 1203
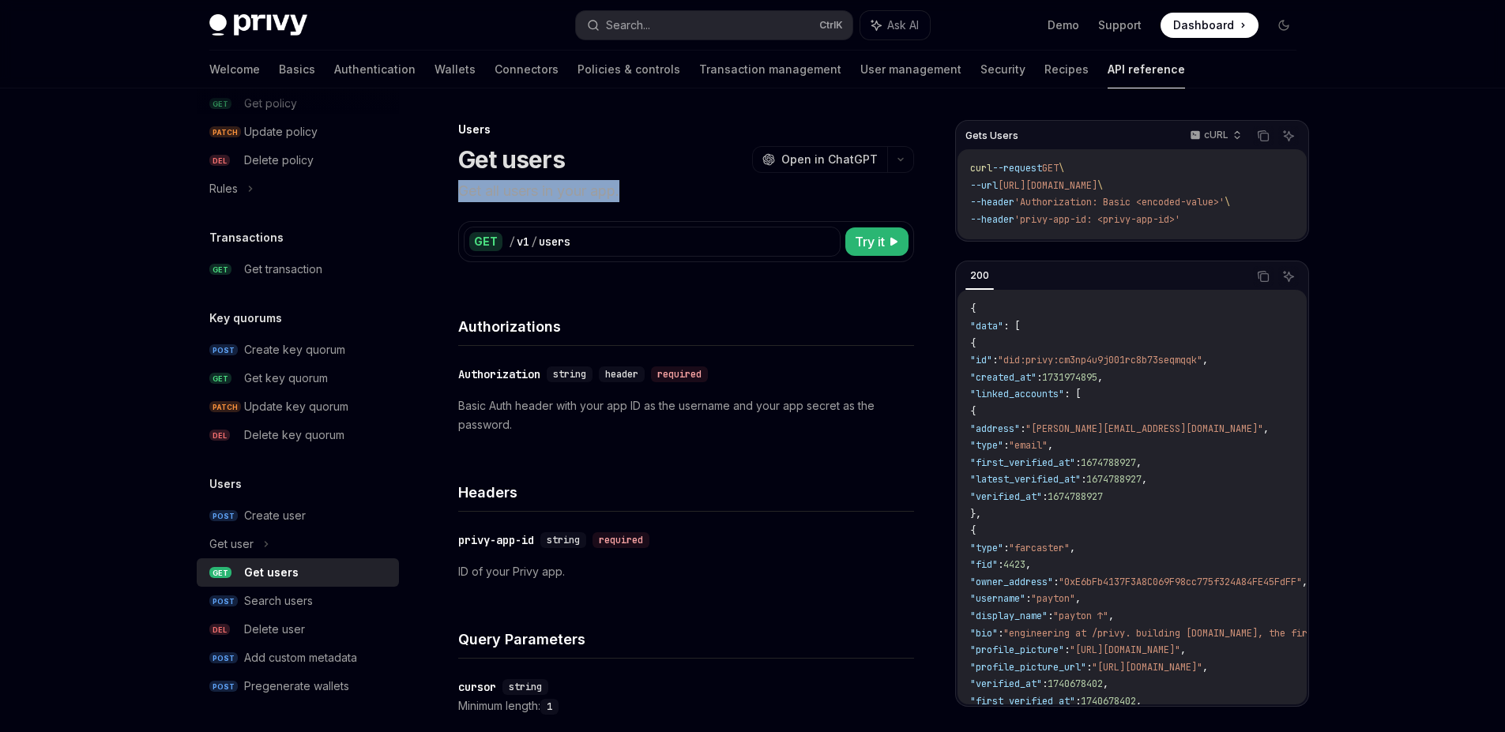
click at [652, 178] on header "Users Get users OpenAI Open in ChatGPT Get all users in your app. OpenAI Open i…" at bounding box center [686, 162] width 456 height 81
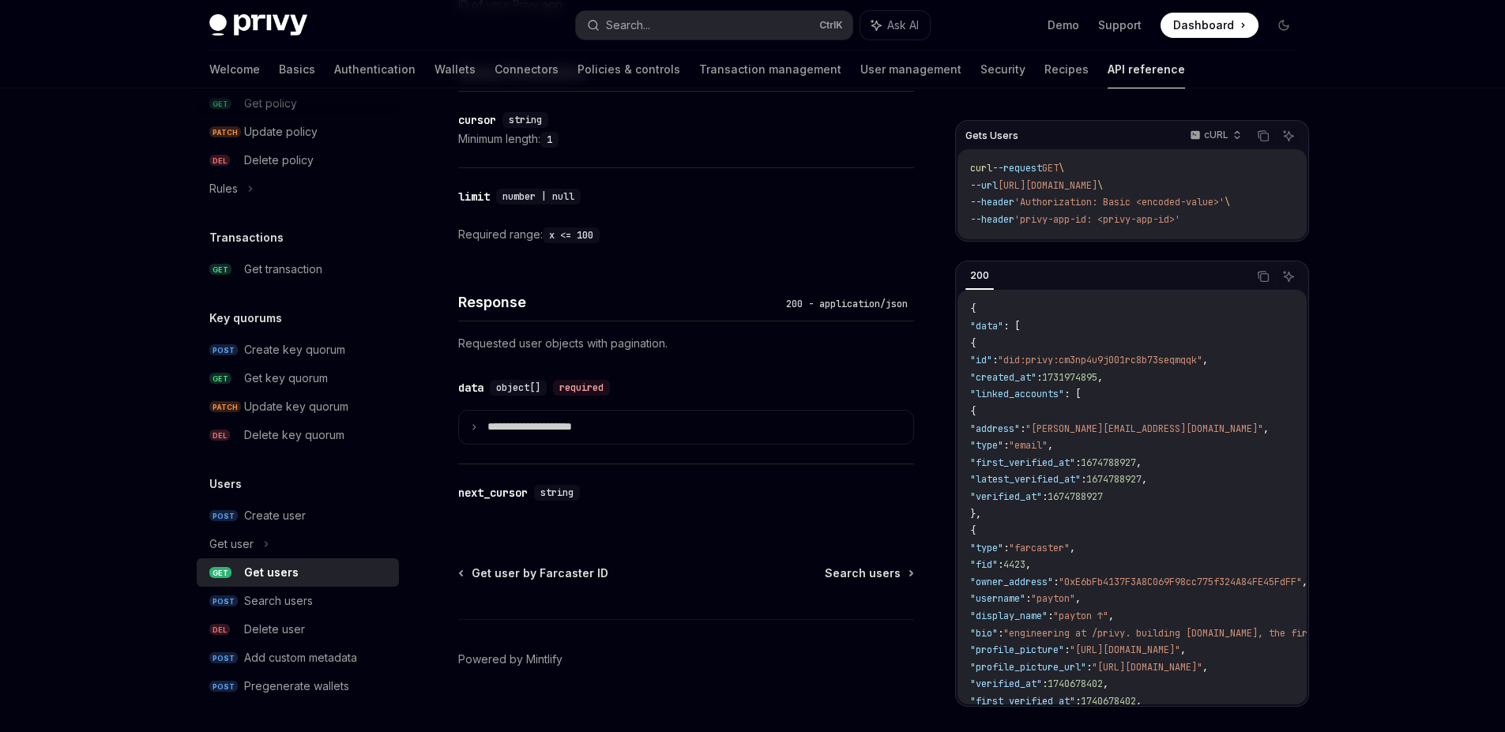
scroll to position [569, 0]
click at [465, 428] on summary "**********" at bounding box center [686, 425] width 454 height 33
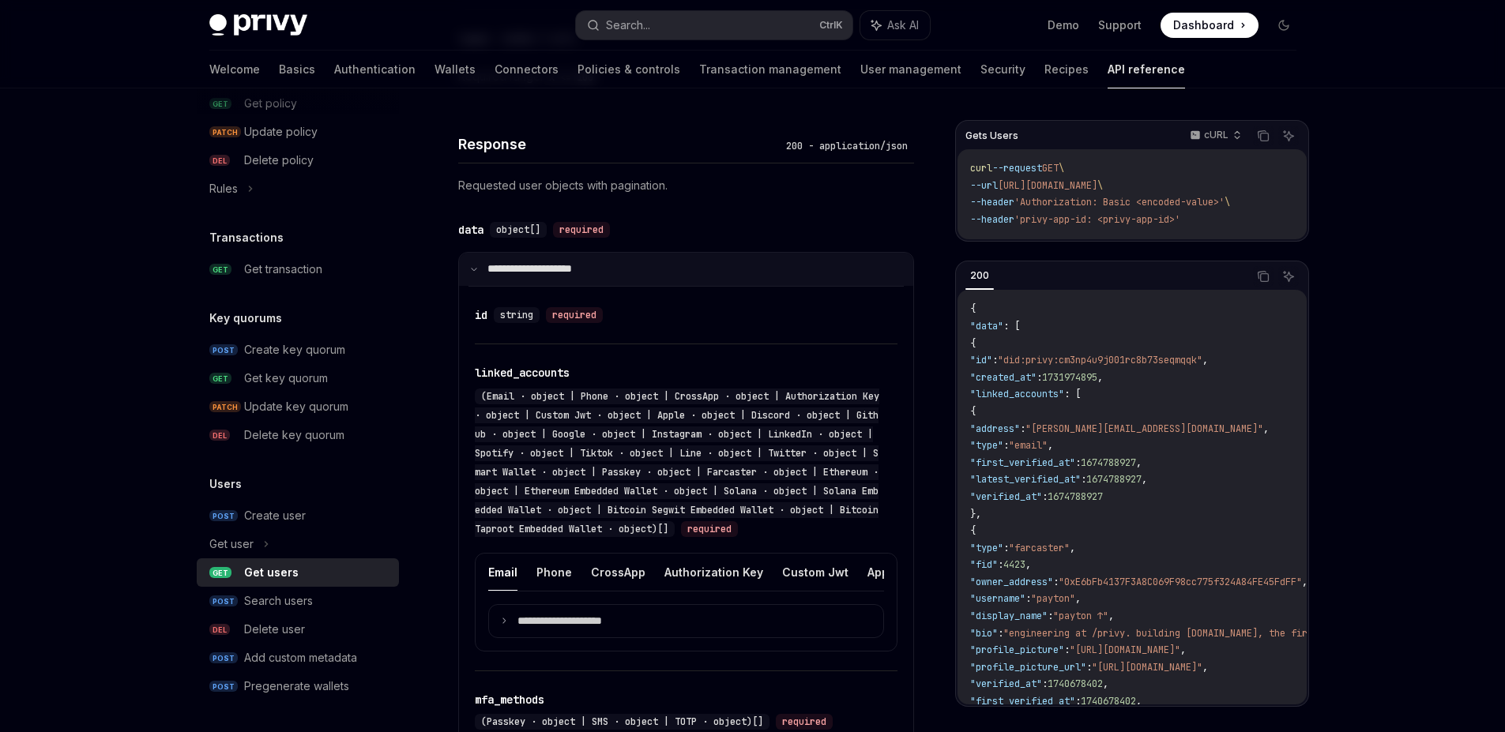
scroll to position [758, 0]
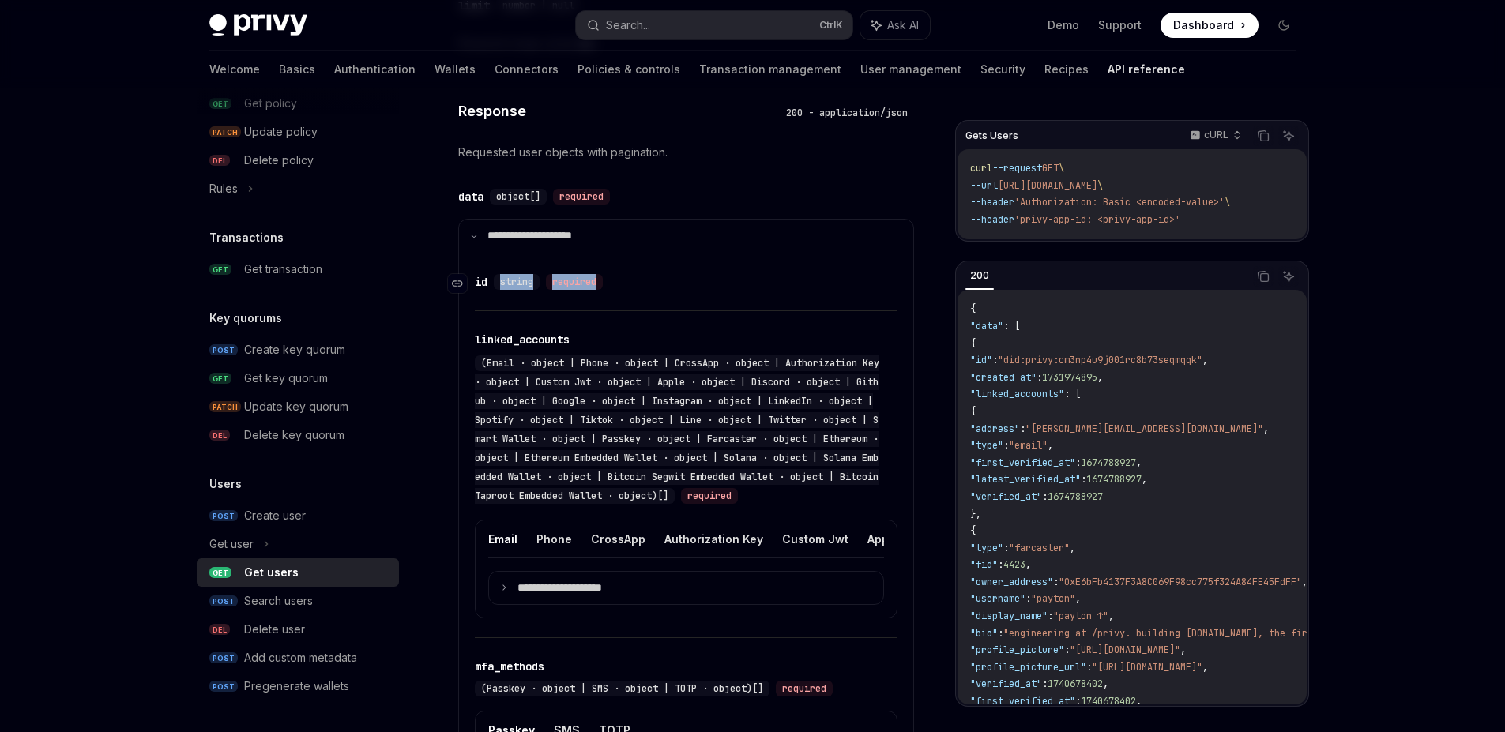
drag, startPoint x: 625, startPoint y: 282, endPoint x: 511, endPoint y: 272, distance: 114.1
click at [511, 272] on div "​ id string required" at bounding box center [678, 281] width 407 height 19
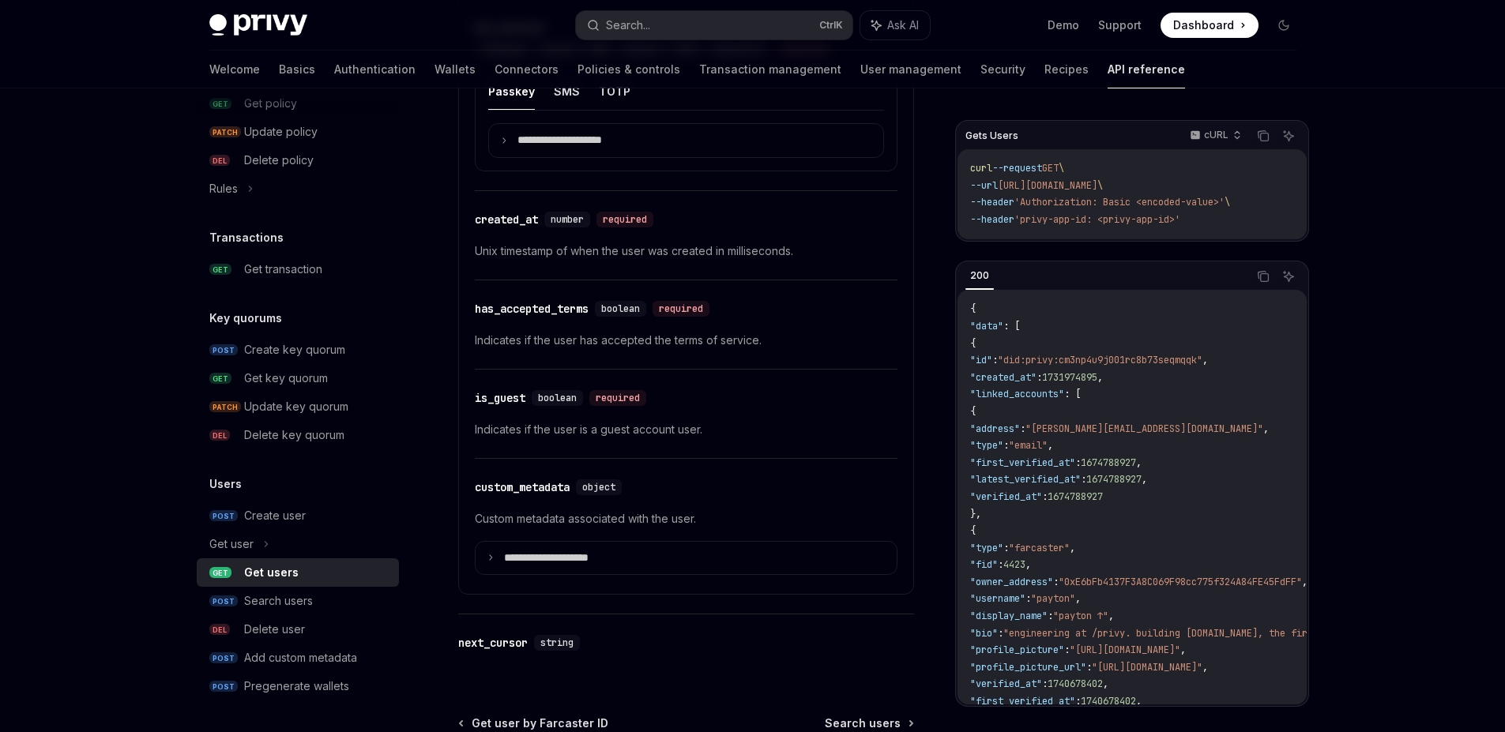
scroll to position [1422, 0]
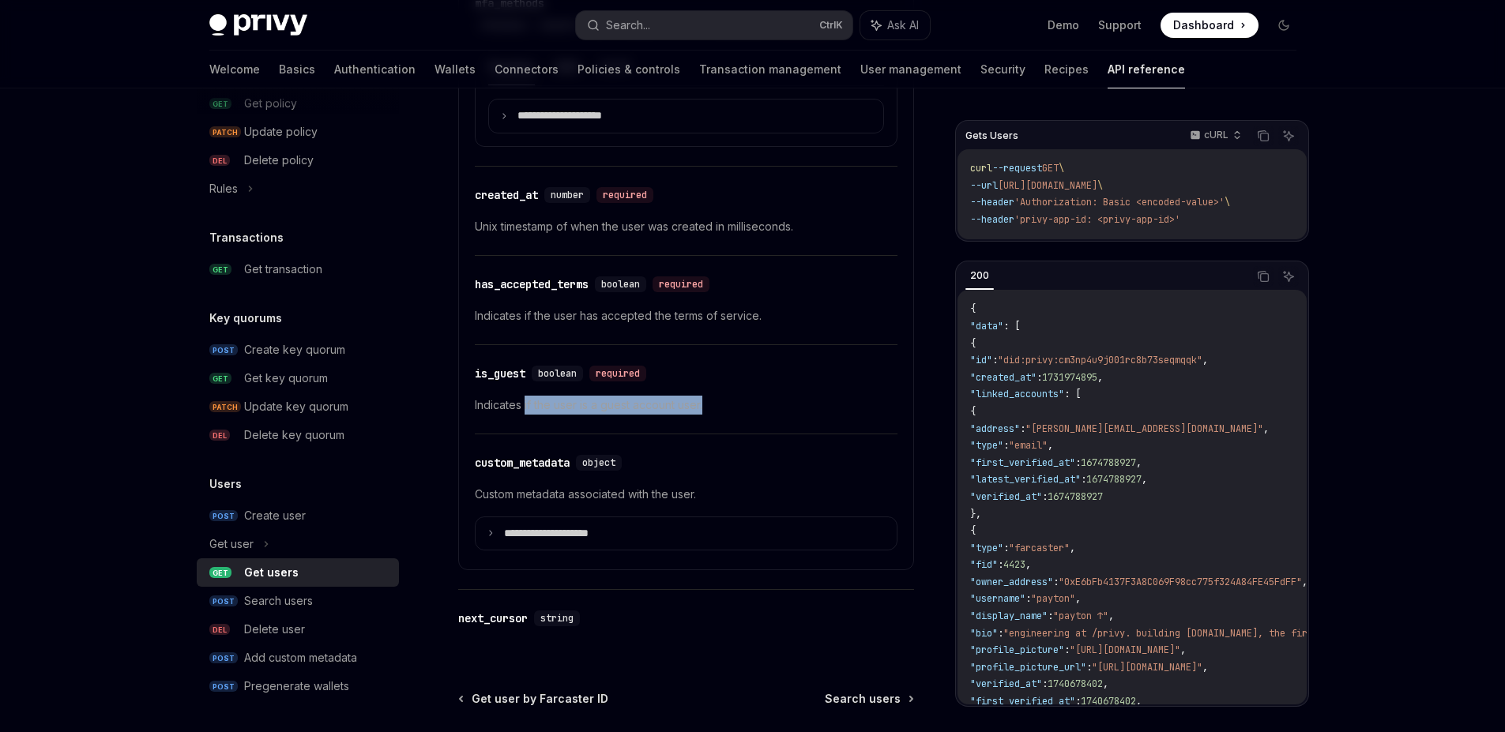
drag, startPoint x: 525, startPoint y: 412, endPoint x: 708, endPoint y: 421, distance: 183.4
click at [708, 415] on p "Indicates if the user is a guest account user." at bounding box center [686, 405] width 423 height 19
click at [710, 415] on p "Indicates if the user is a guest account user." at bounding box center [686, 405] width 423 height 19
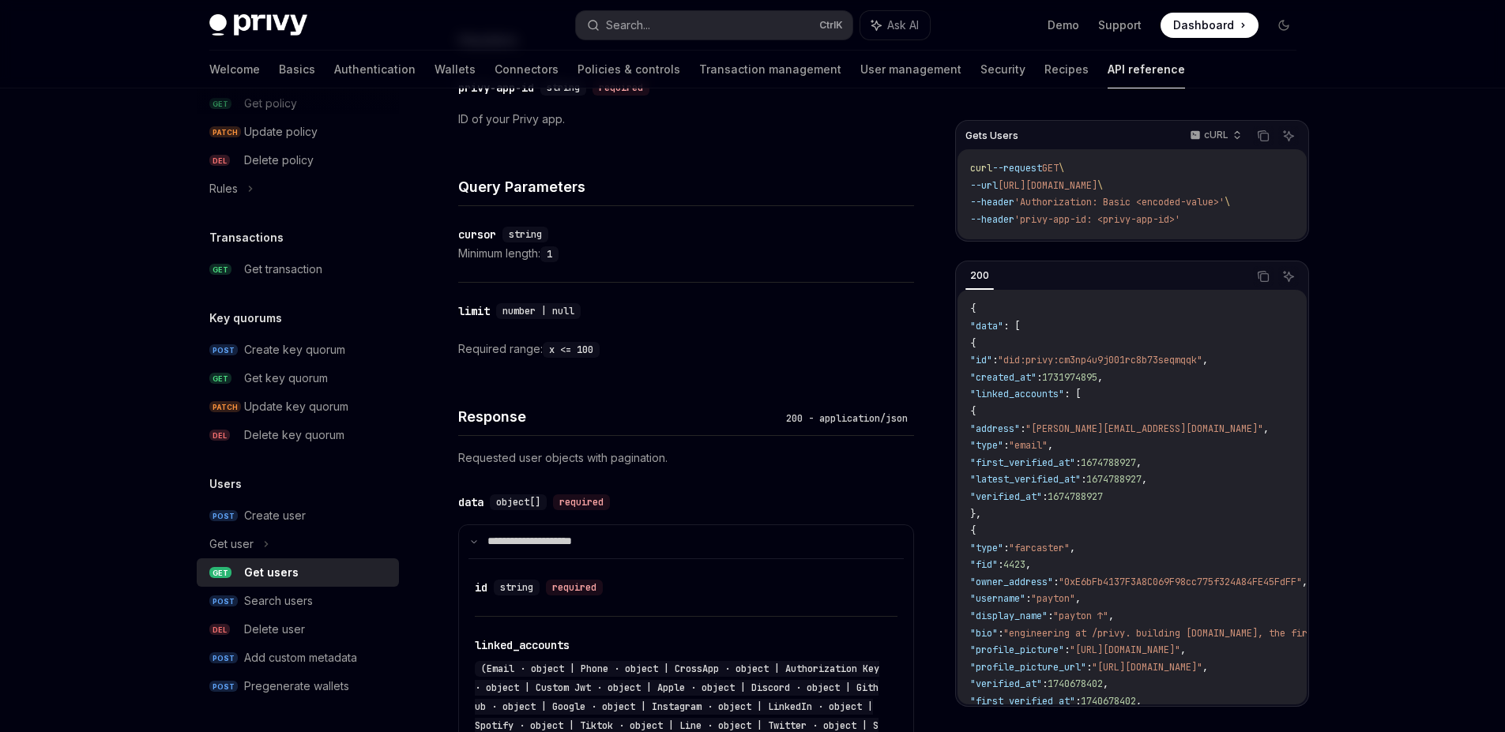
scroll to position [663, 0]
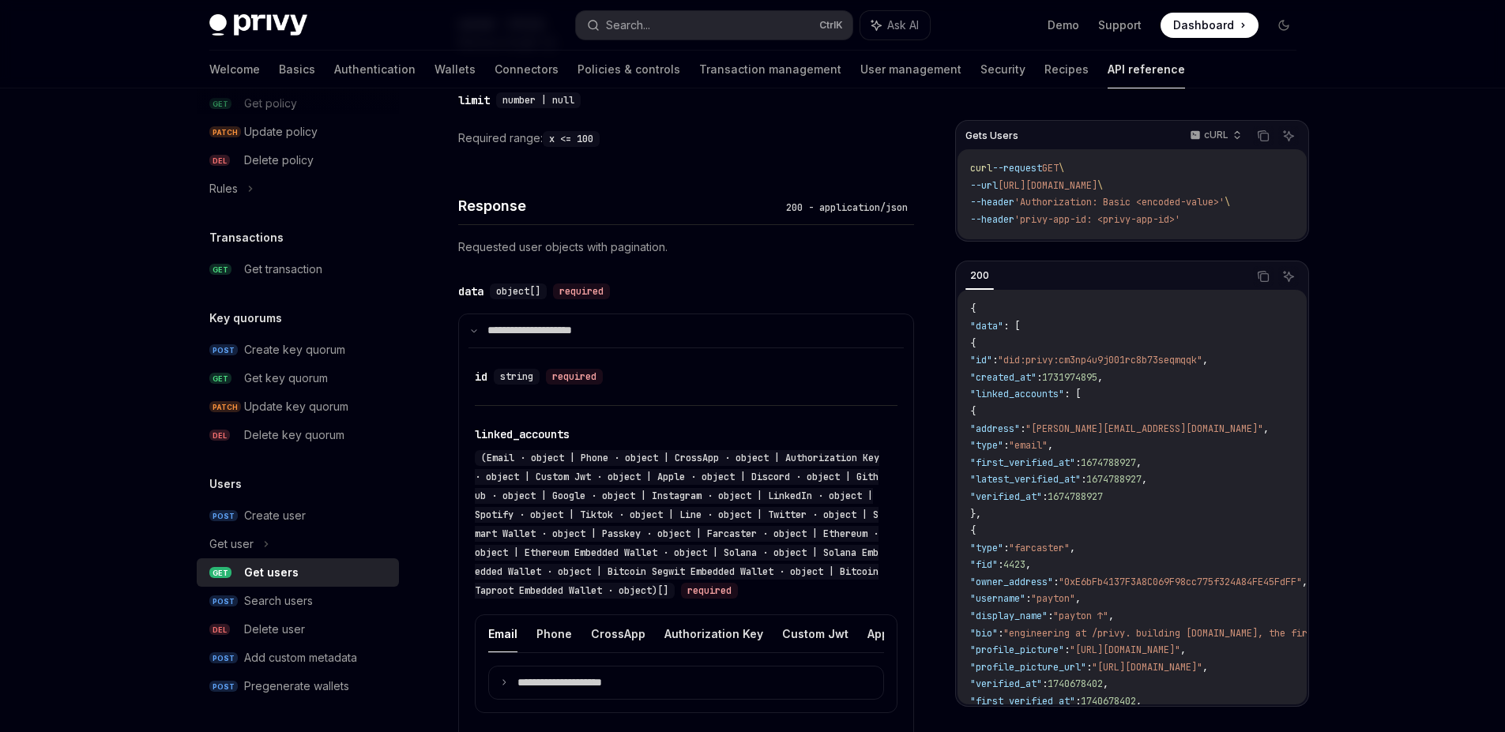
drag, startPoint x: 1074, startPoint y: 517, endPoint x: 1007, endPoint y: 413, distance: 124.0
click at [1007, 413] on code "{ "data" : [ { "id" : "did:privy:cm3np4u9j001rc8b73seqmqqk" , "created_at" : 17…" at bounding box center [1360, 744] width 781 height 887
click at [1181, 449] on code "{ "data" : [ { "id" : "did:privy:cm3np4u9j001rc8b73seqmqqk" , "created_at" : 17…" at bounding box center [1360, 744] width 781 height 887
drag, startPoint x: 1031, startPoint y: 501, endPoint x: 988, endPoint y: 409, distance: 101.4
click at [988, 409] on code "{ "data" : [ { "id" : "did:privy:cm3np4u9j001rc8b73seqmqqk" , "created_at" : 17…" at bounding box center [1360, 744] width 781 height 887
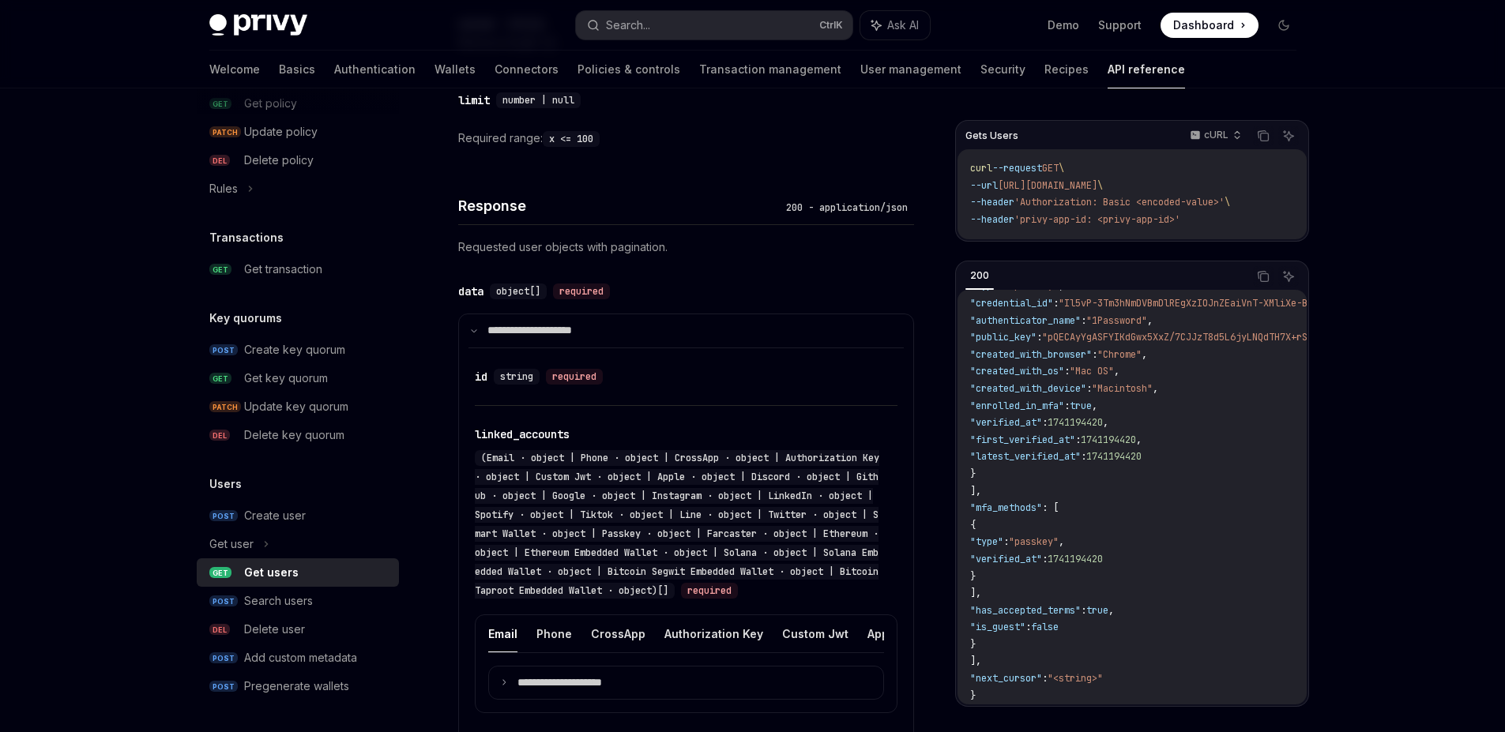
scroll to position [490, 0]
